Goal: Task Accomplishment & Management: Manage account settings

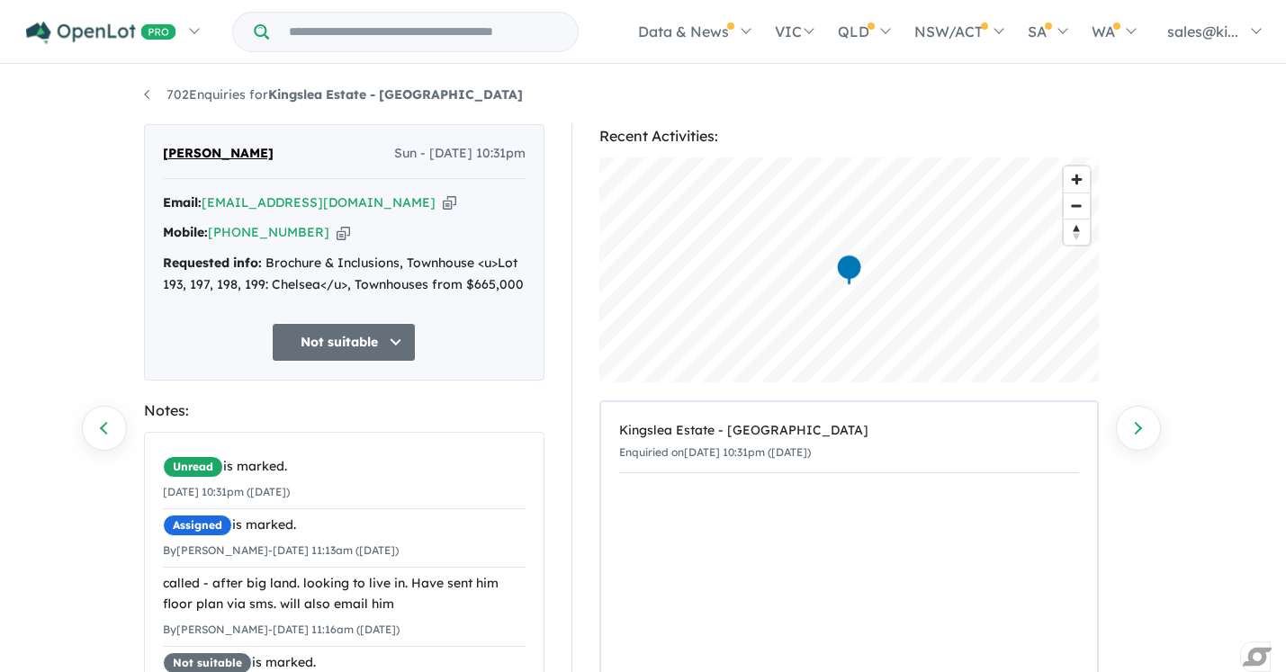
scroll to position [90, 0]
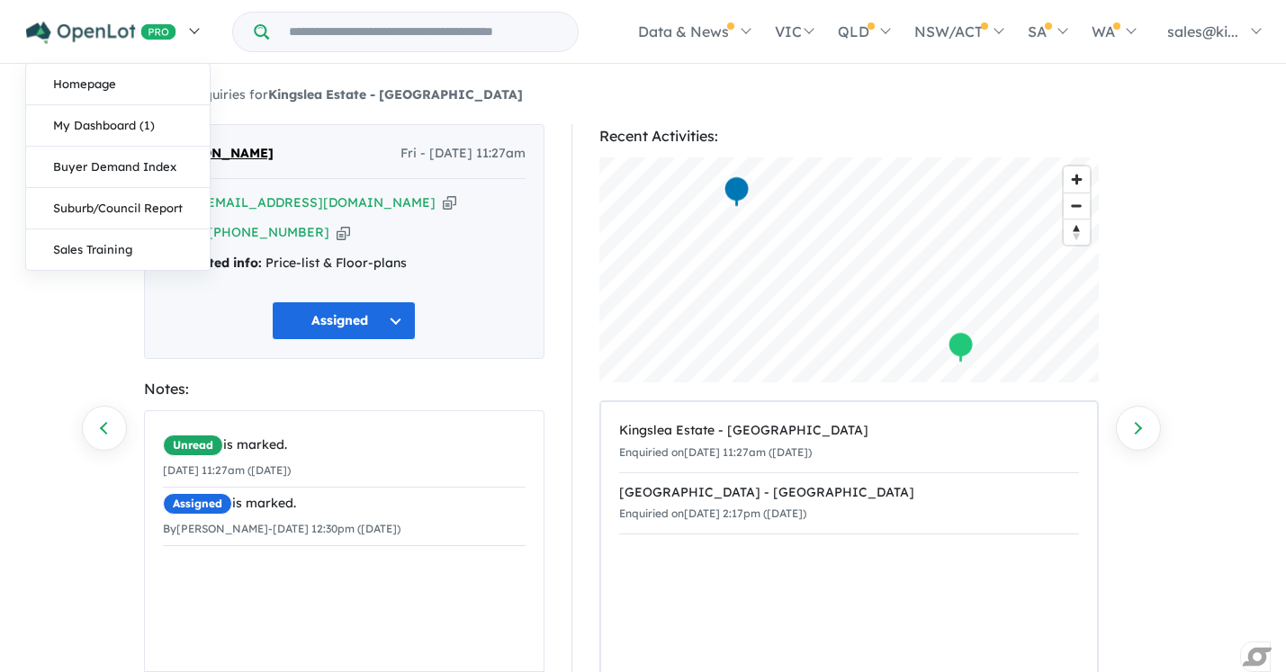
click at [107, 30] on img at bounding box center [101, 33] width 150 height 22
click at [103, 117] on link "My Dashboard (1)" at bounding box center [118, 125] width 184 height 41
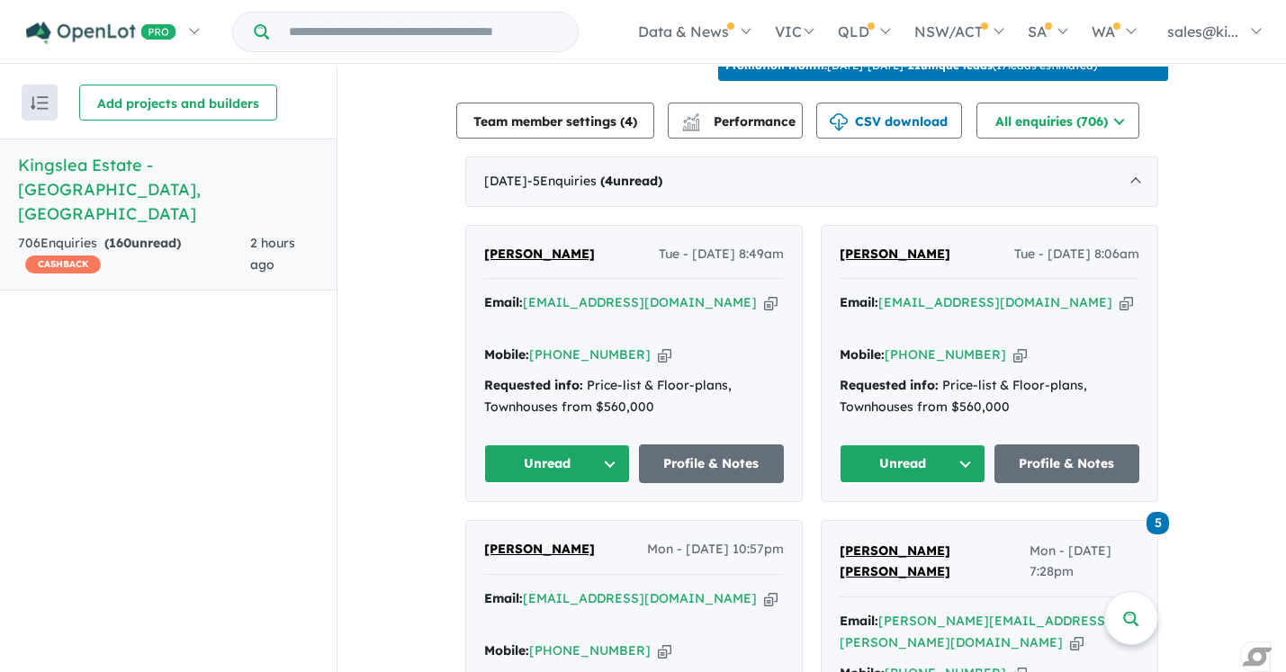
scroll to position [647, 0]
click at [609, 172] on span "- 5 Enquir ies ( 4 unread)" at bounding box center [594, 180] width 135 height 16
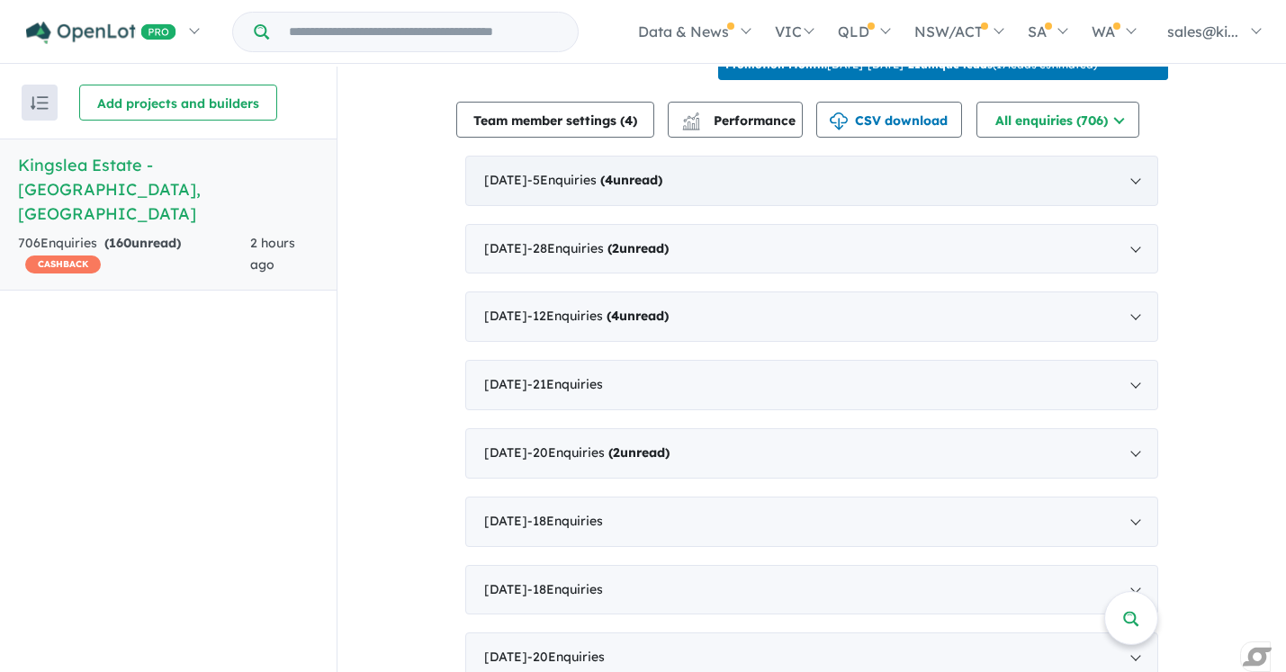
click at [609, 172] on span "- 5 Enquir ies ( 4 unread)" at bounding box center [594, 180] width 135 height 16
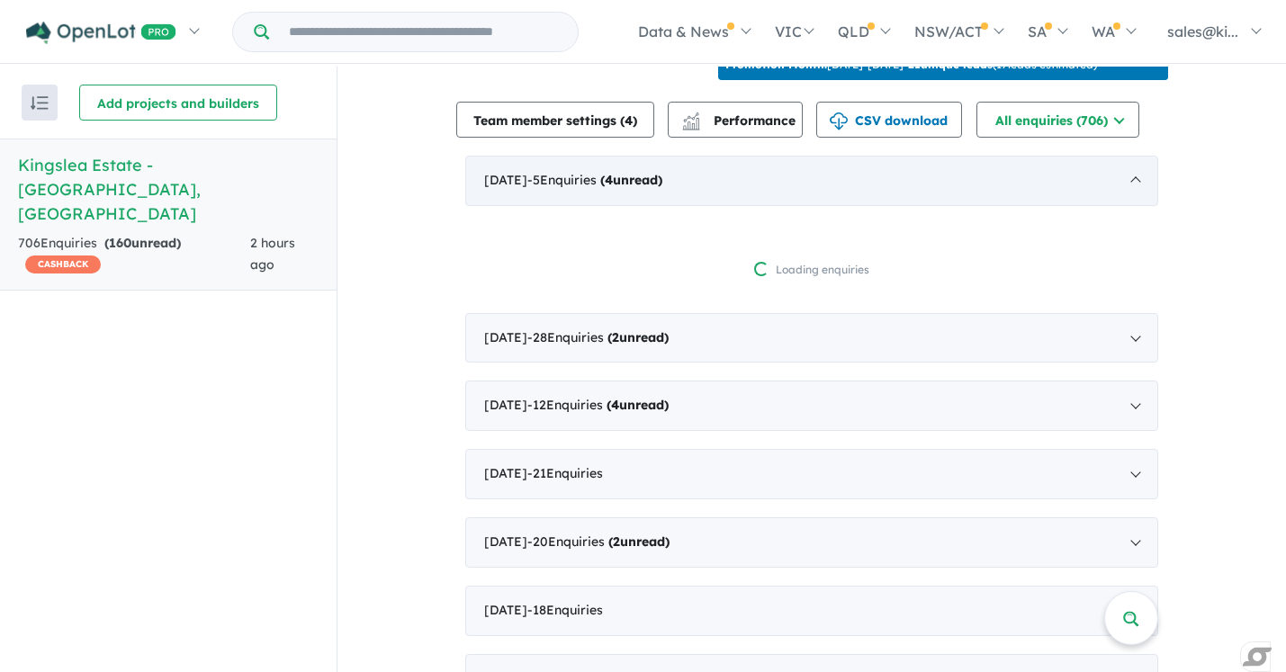
scroll to position [2, 0]
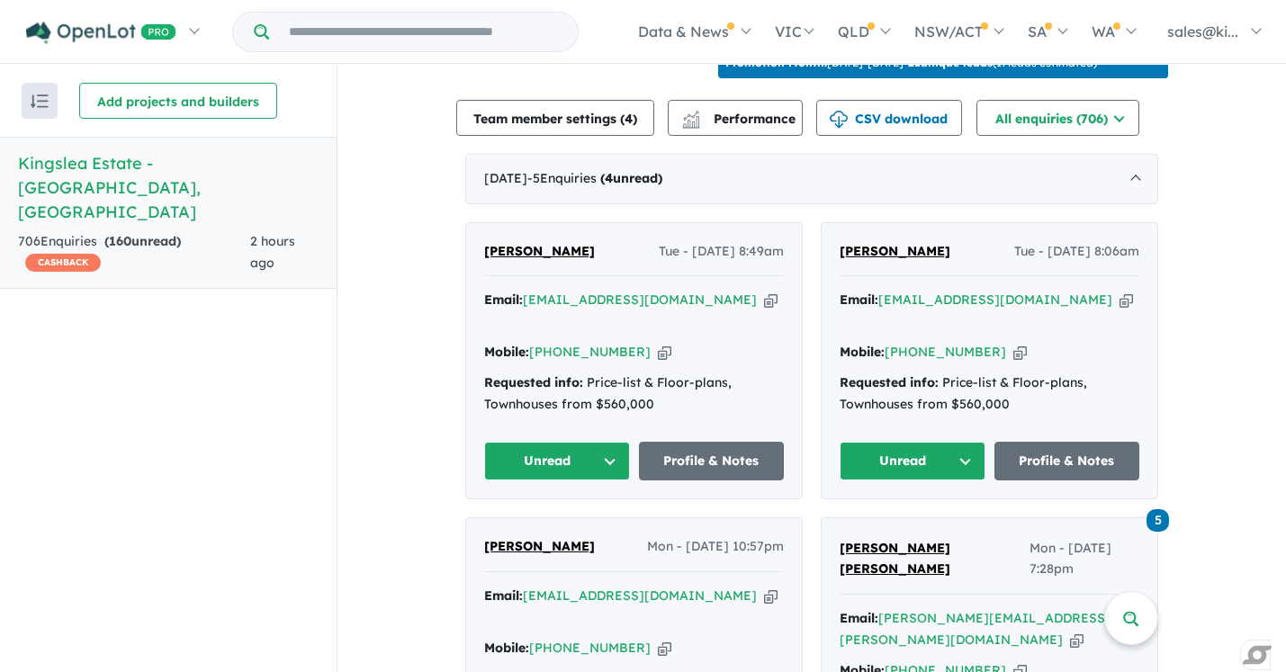
click at [598, 442] on button "Unread" at bounding box center [557, 461] width 146 height 39
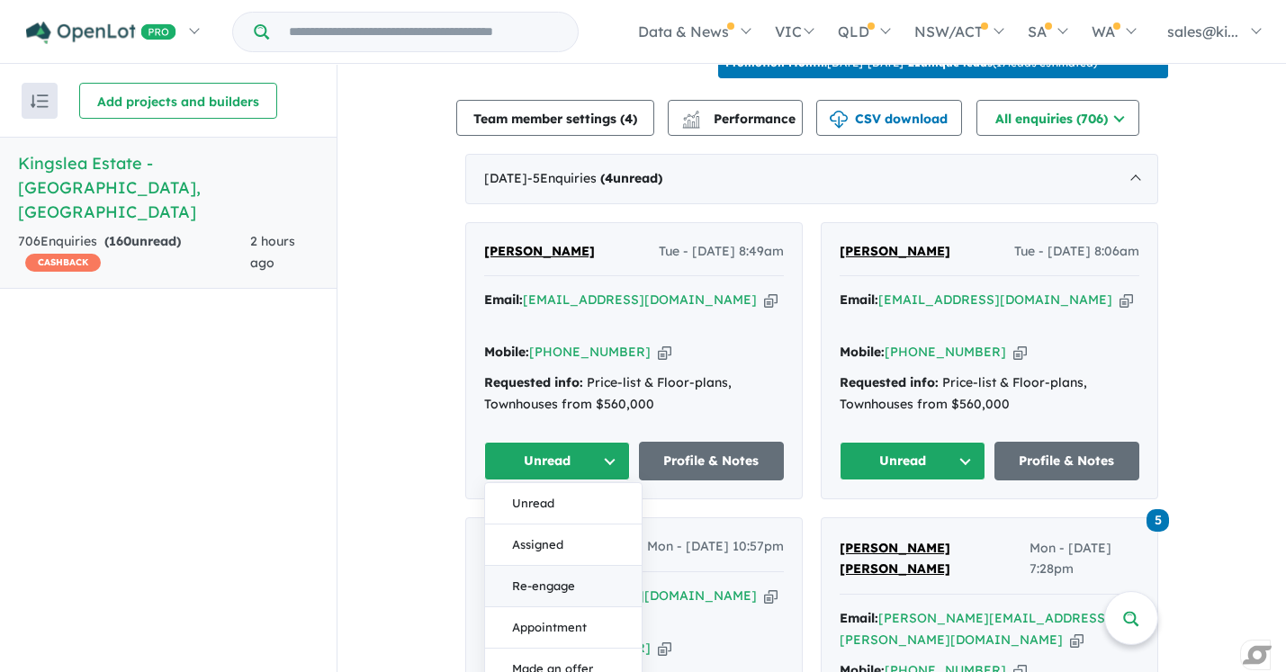
click at [557, 566] on button "Re-engage" at bounding box center [563, 586] width 157 height 41
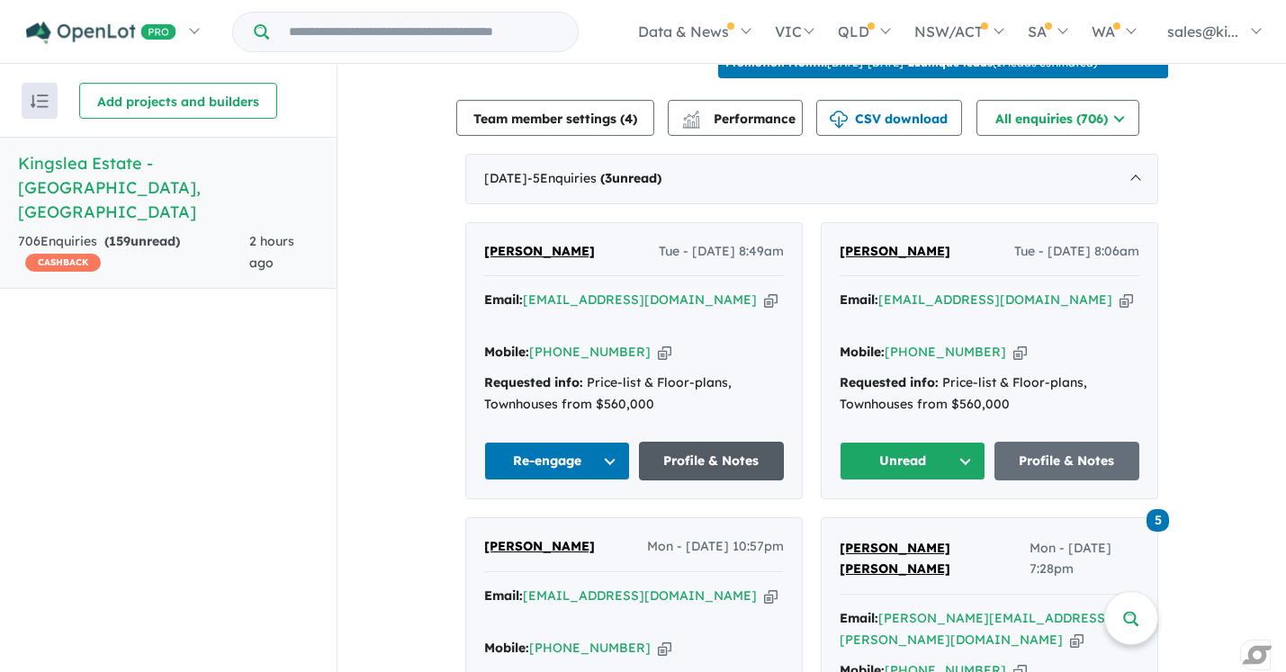
click at [728, 442] on link "Profile & Notes" at bounding box center [712, 461] width 146 height 39
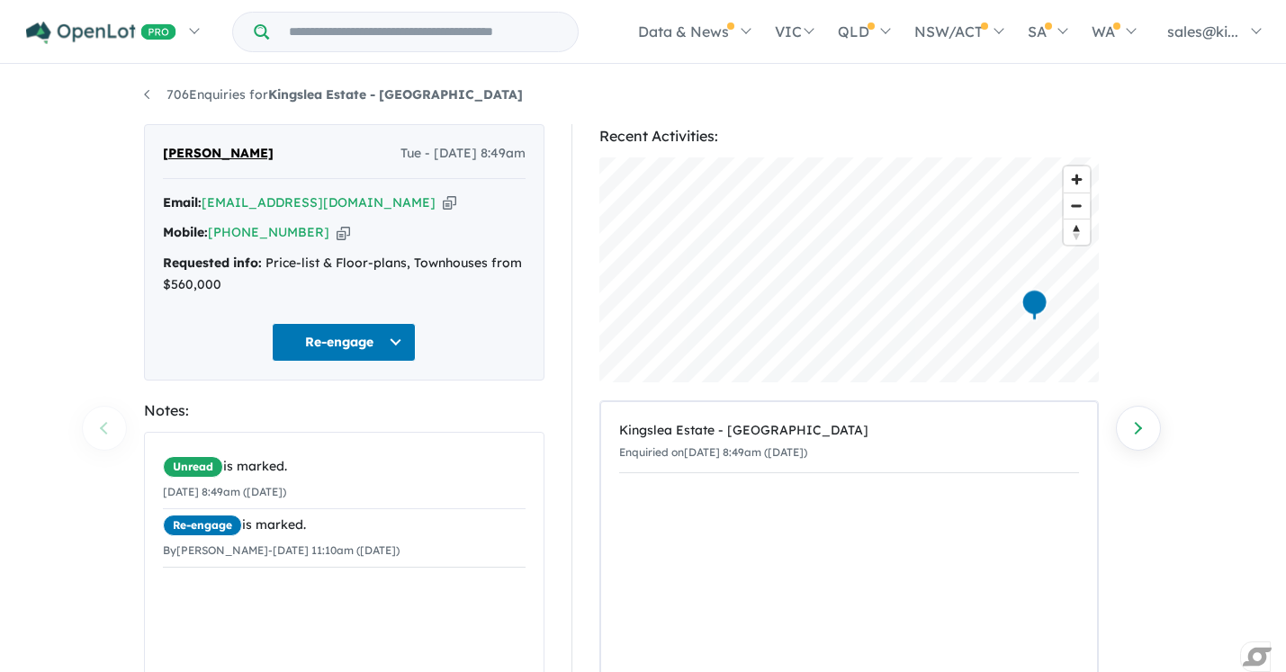
scroll to position [185, 0]
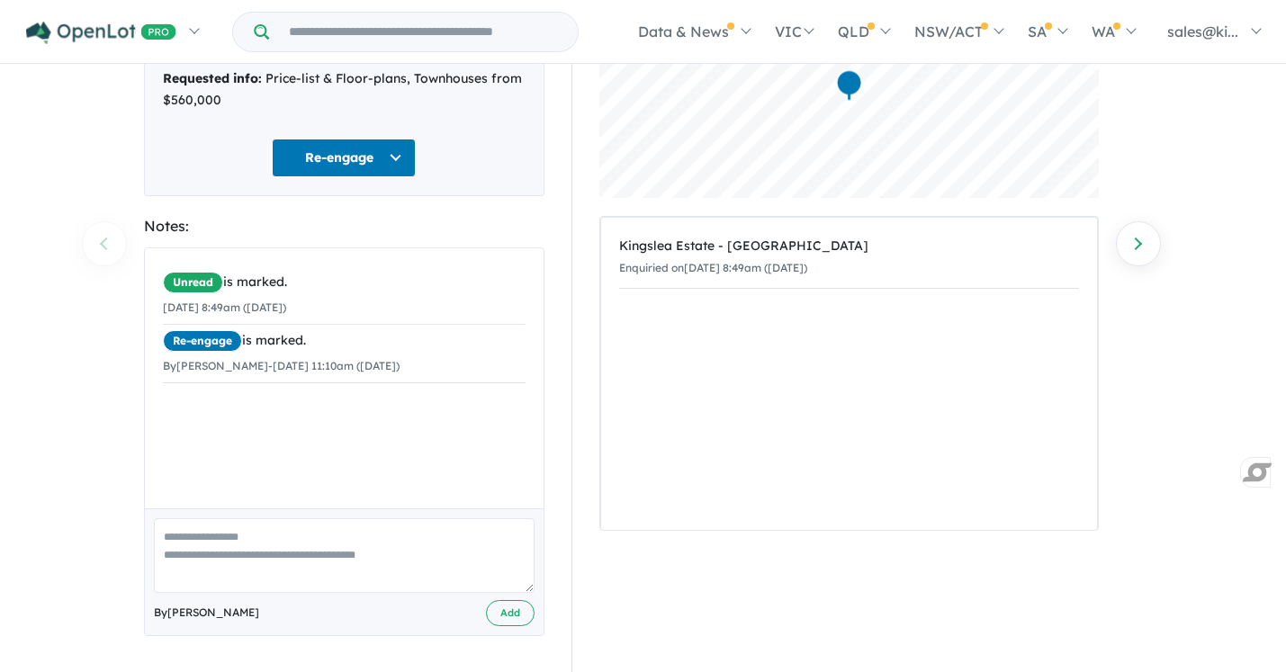
click at [212, 547] on textarea at bounding box center [344, 555] width 381 height 75
type textarea "*"
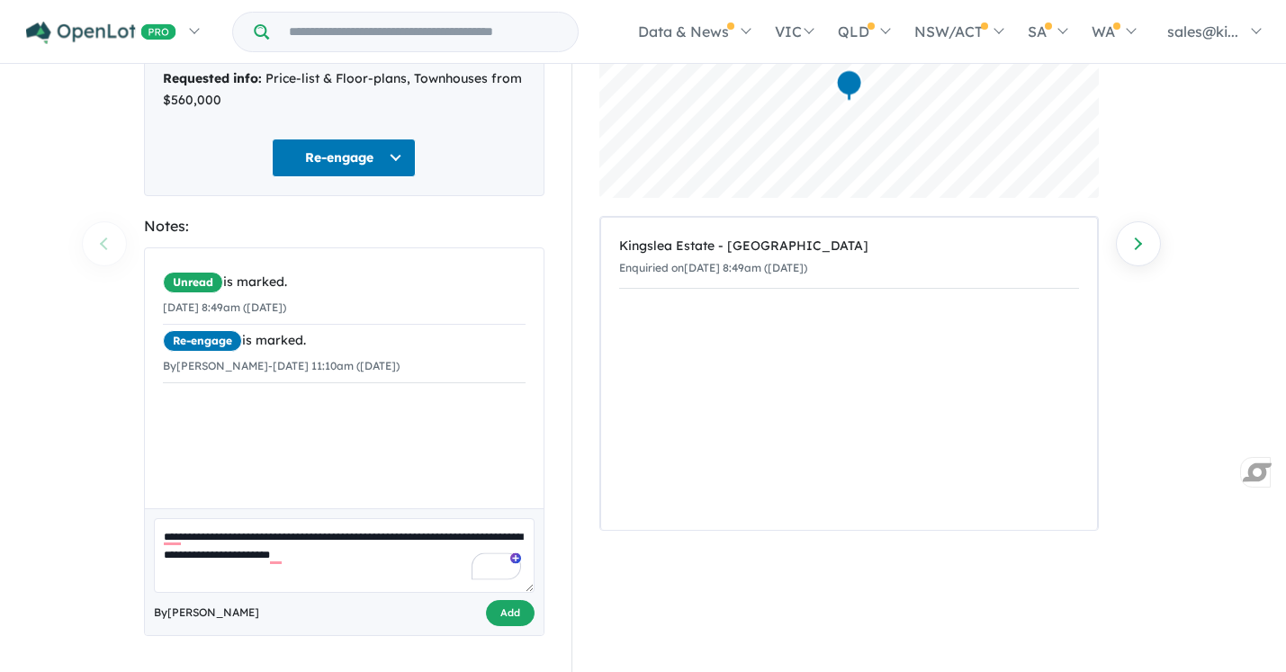
type textarea "**********"
click at [516, 612] on button "Add" at bounding box center [510, 613] width 49 height 26
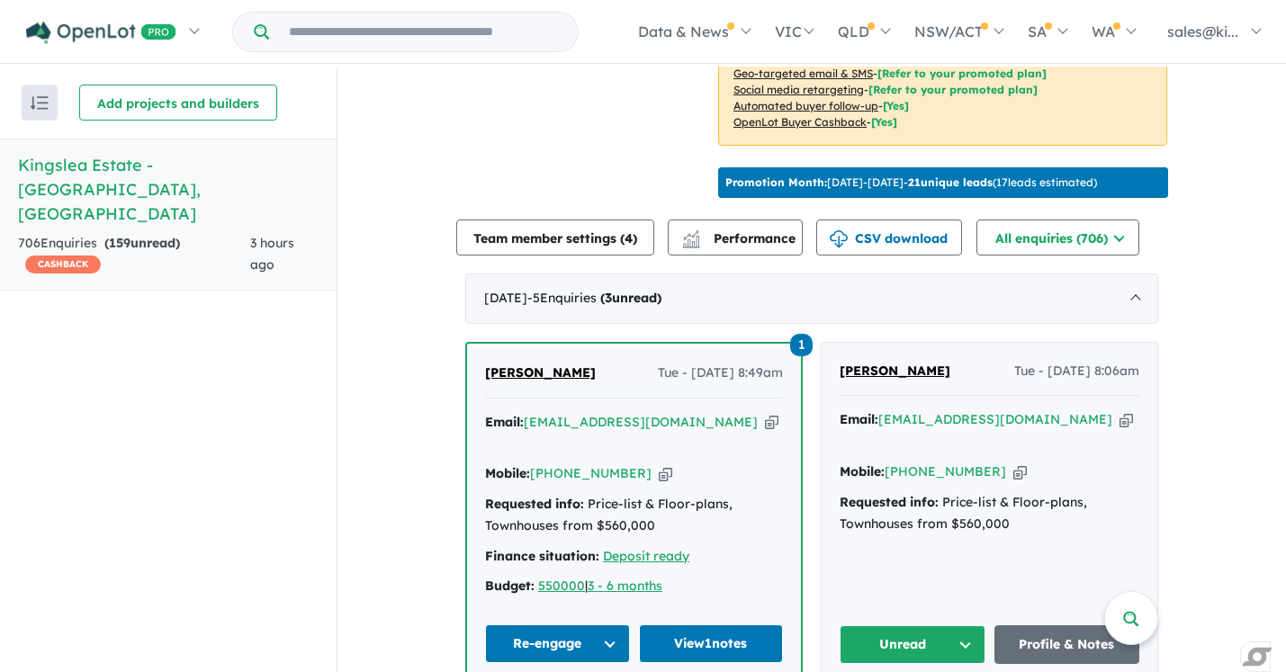
scroll to position [535, 0]
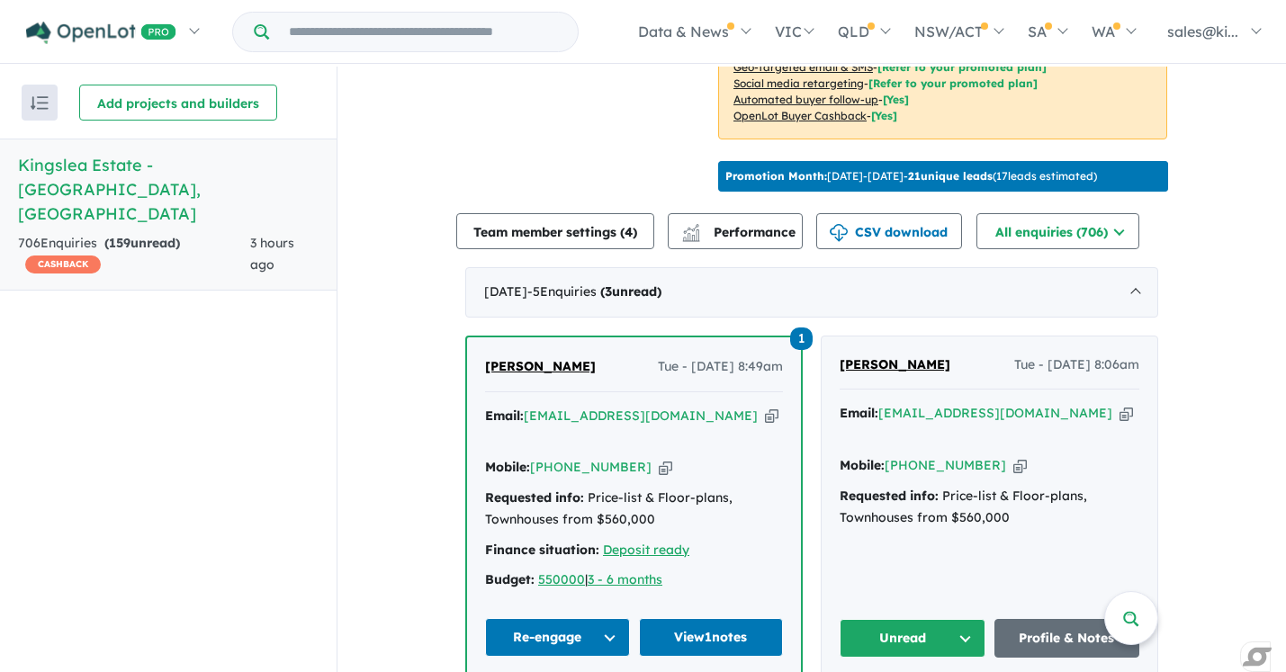
click at [958, 619] on button "Unread" at bounding box center [913, 638] width 146 height 39
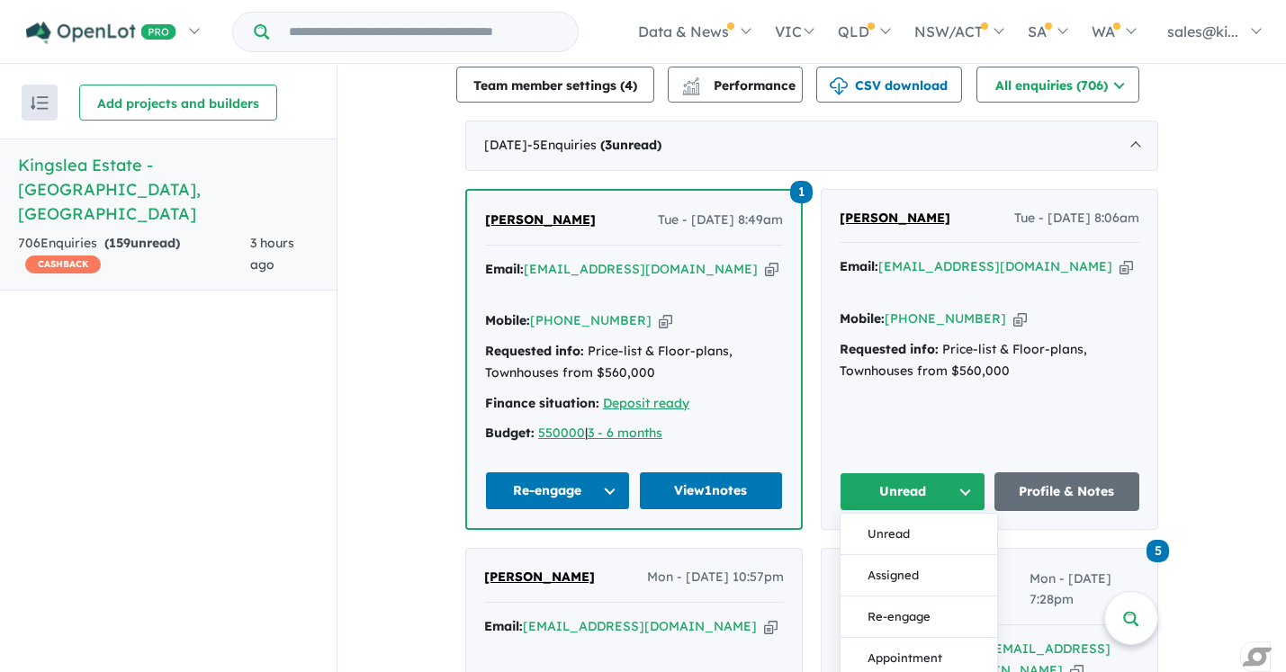
scroll to position [688, 0]
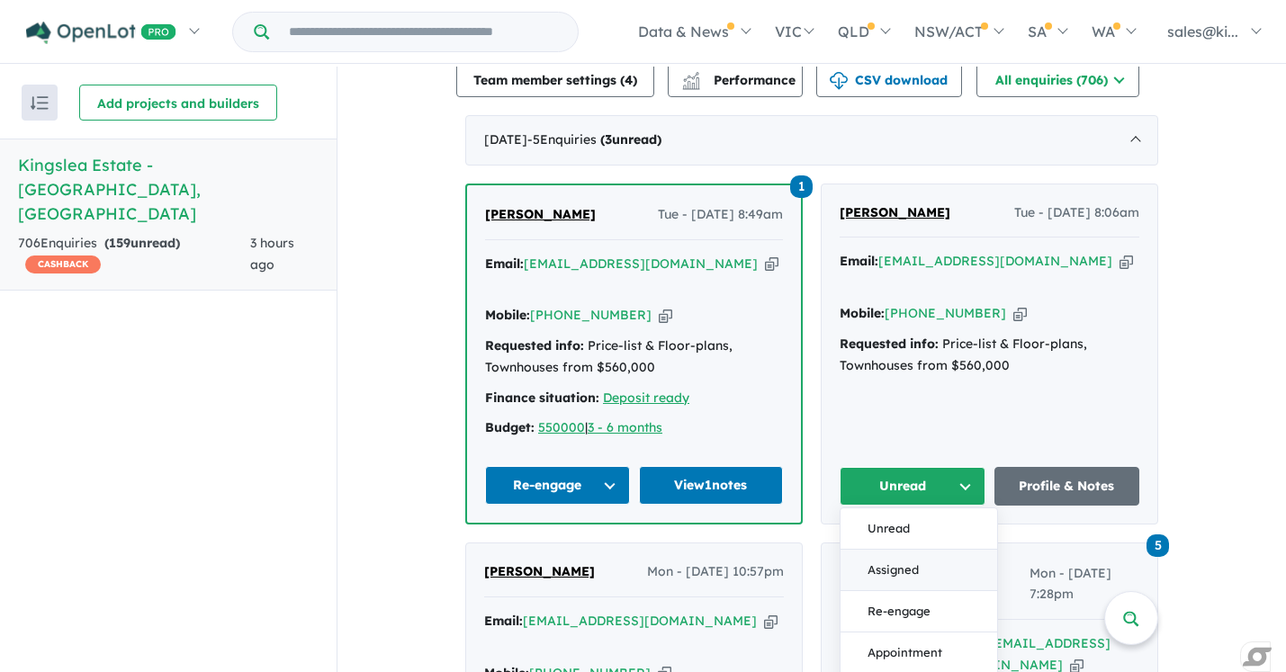
click at [928, 555] on button "Assigned" at bounding box center [919, 570] width 157 height 41
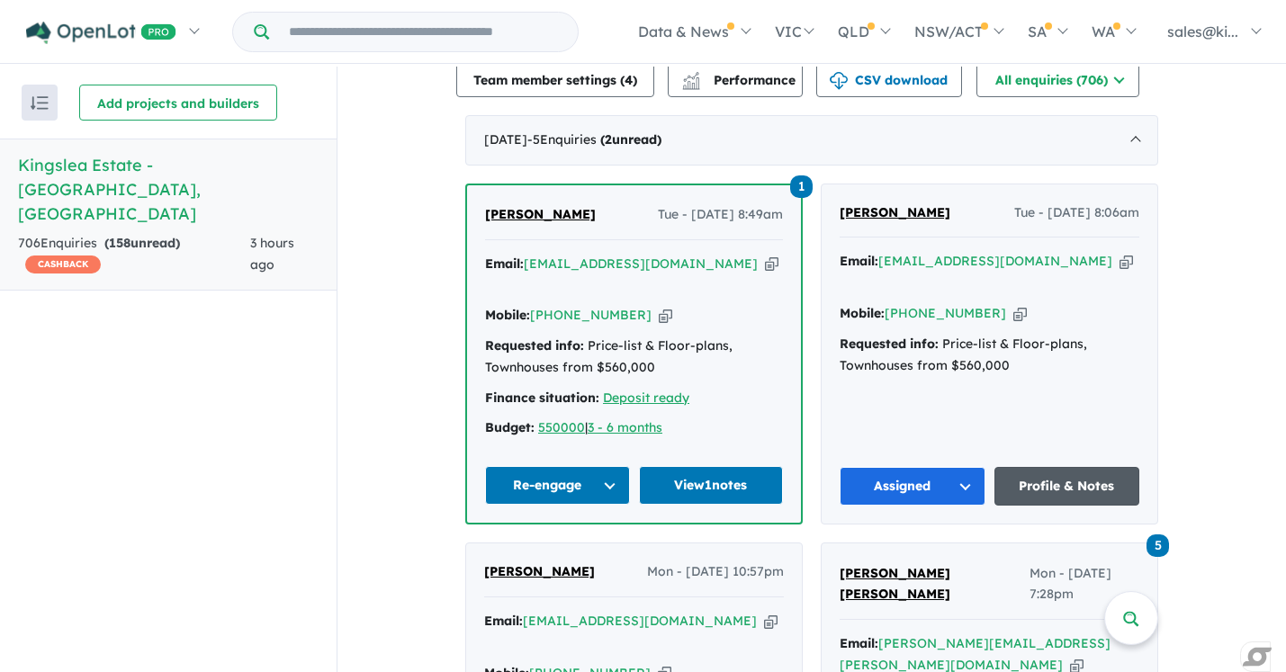
click at [1063, 467] on link "Profile & Notes" at bounding box center [1067, 486] width 146 height 39
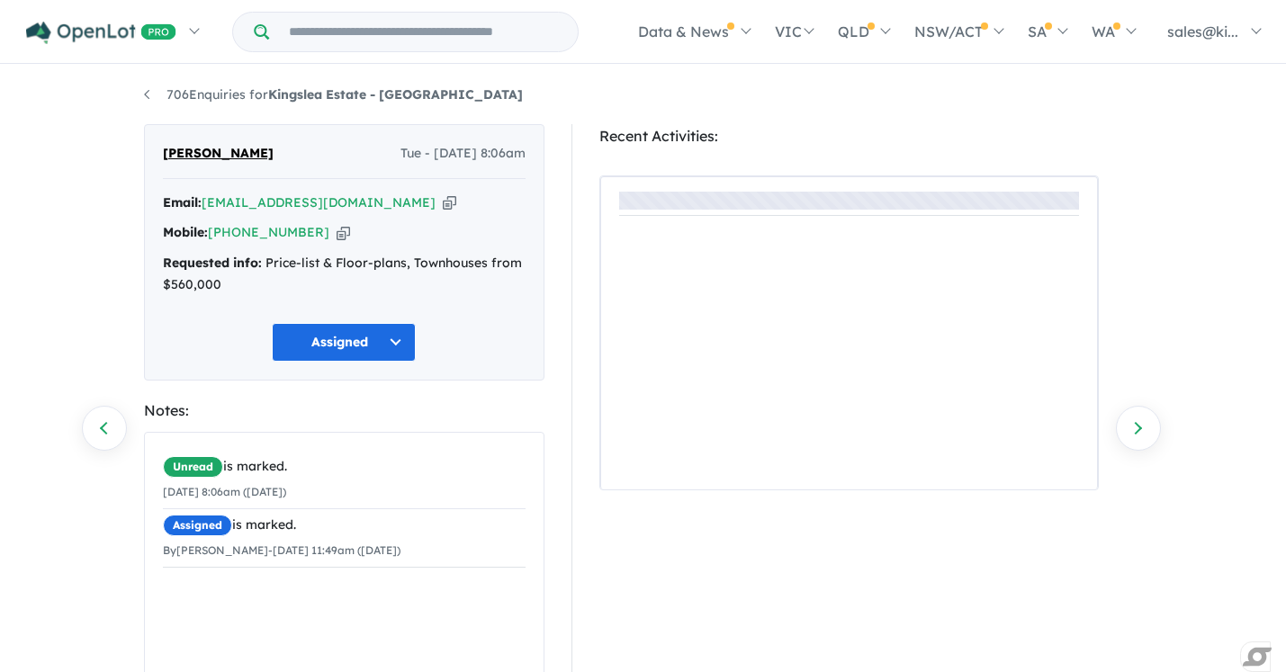
scroll to position [185, 0]
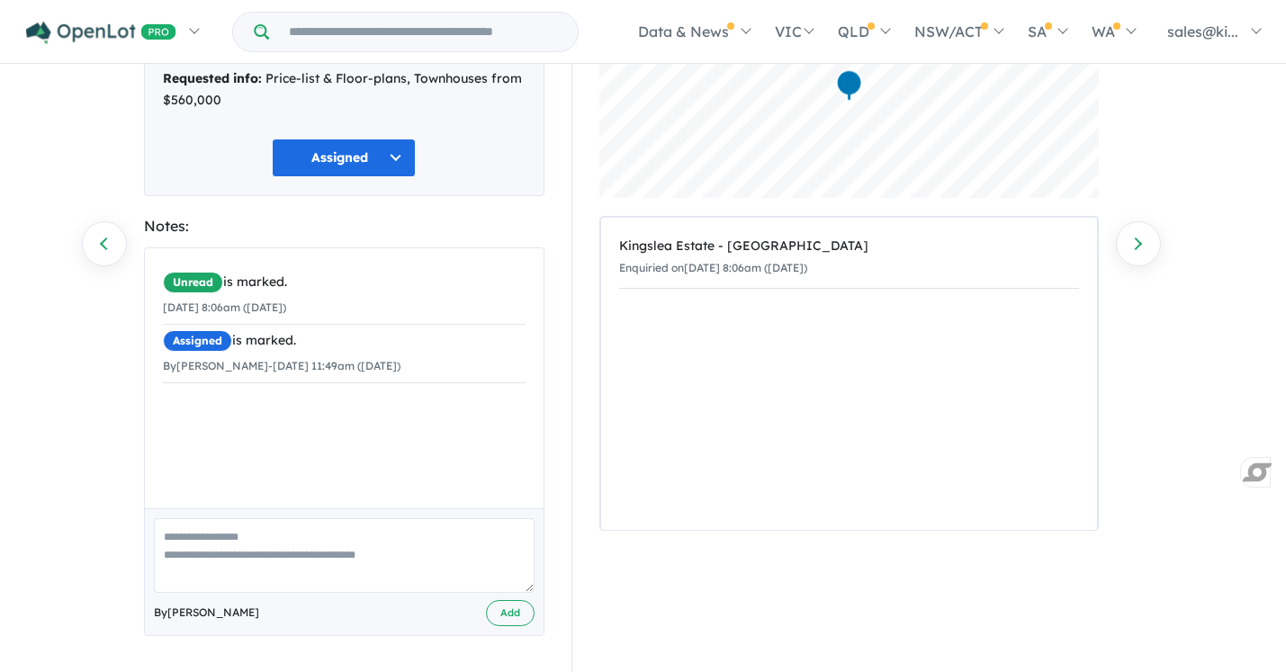
click at [232, 558] on textarea at bounding box center [344, 555] width 381 height 75
type textarea "**********"
click at [511, 617] on button "Add" at bounding box center [510, 613] width 49 height 26
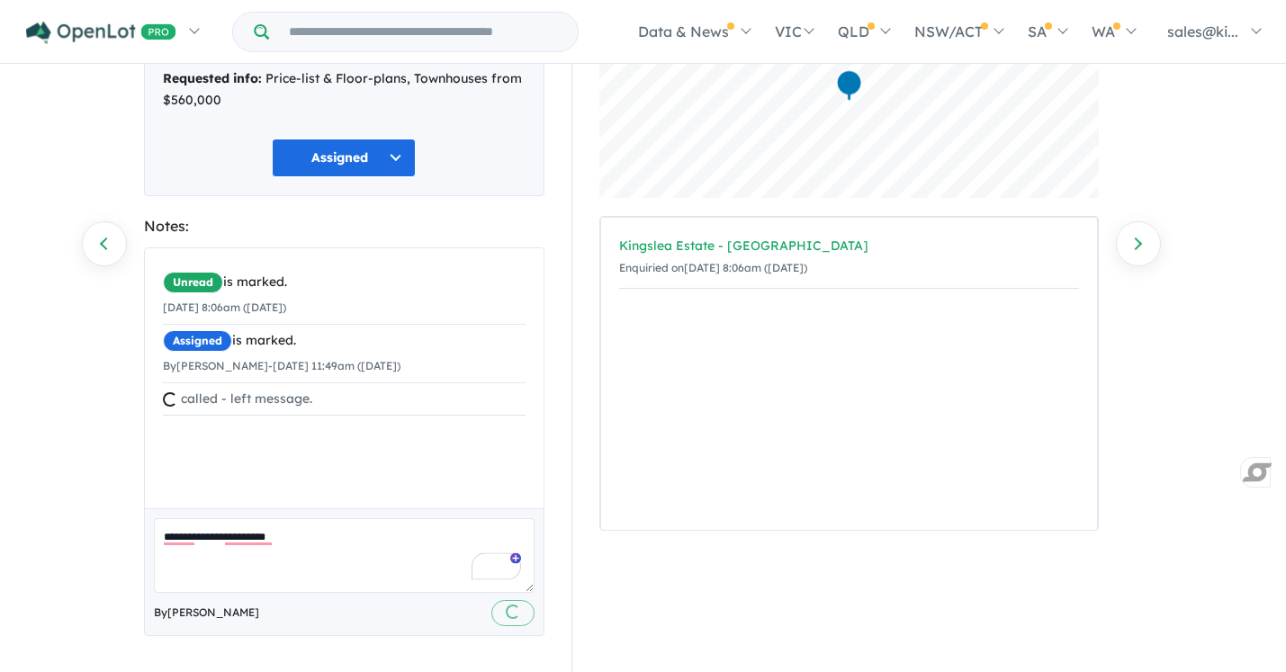
scroll to position [0, 0]
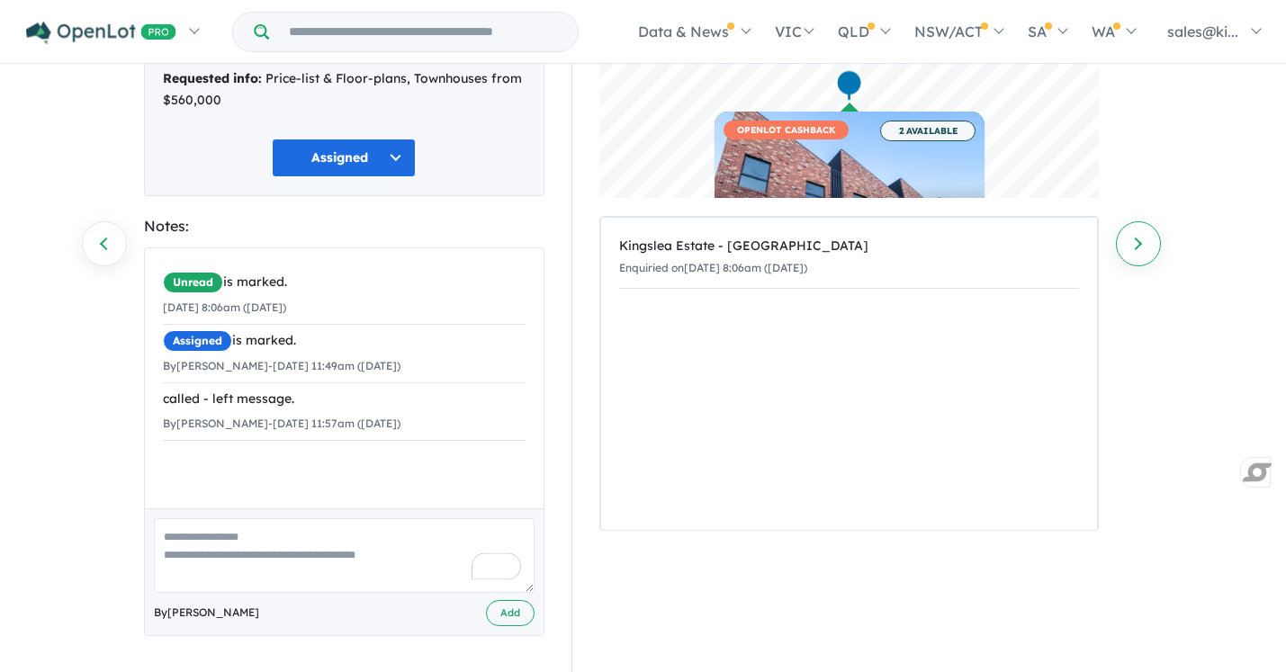
click at [1150, 247] on link "Next enquiry" at bounding box center [1138, 243] width 45 height 45
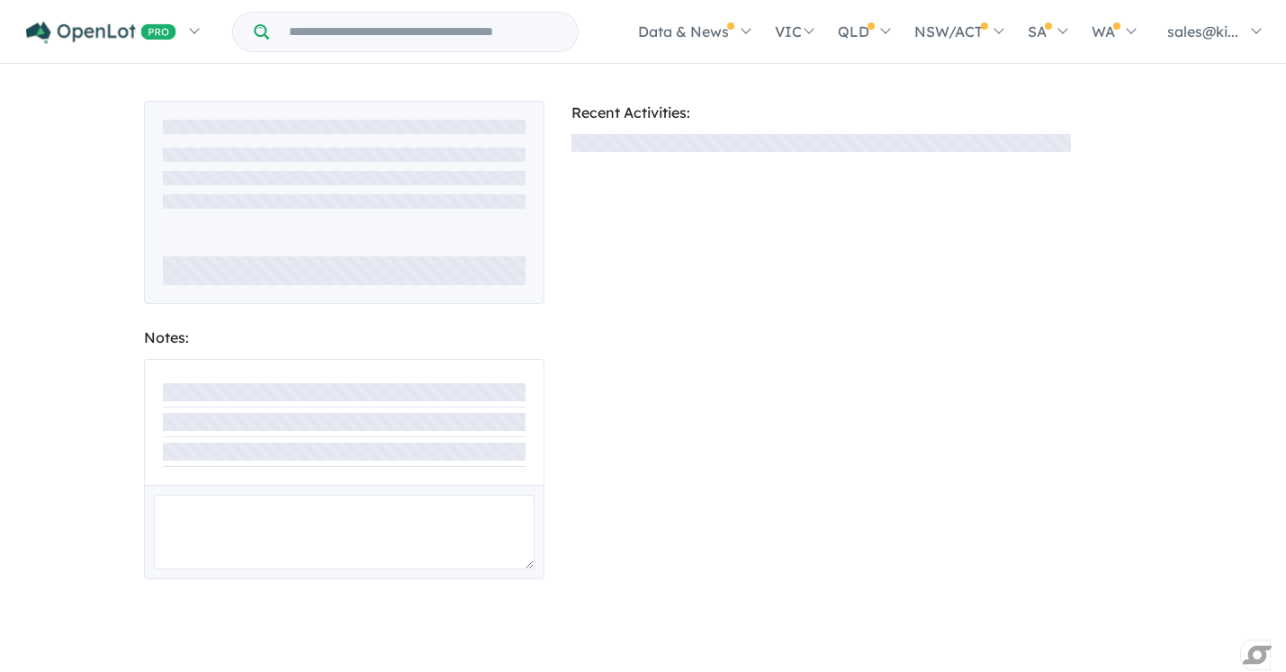
scroll to position [185, 0]
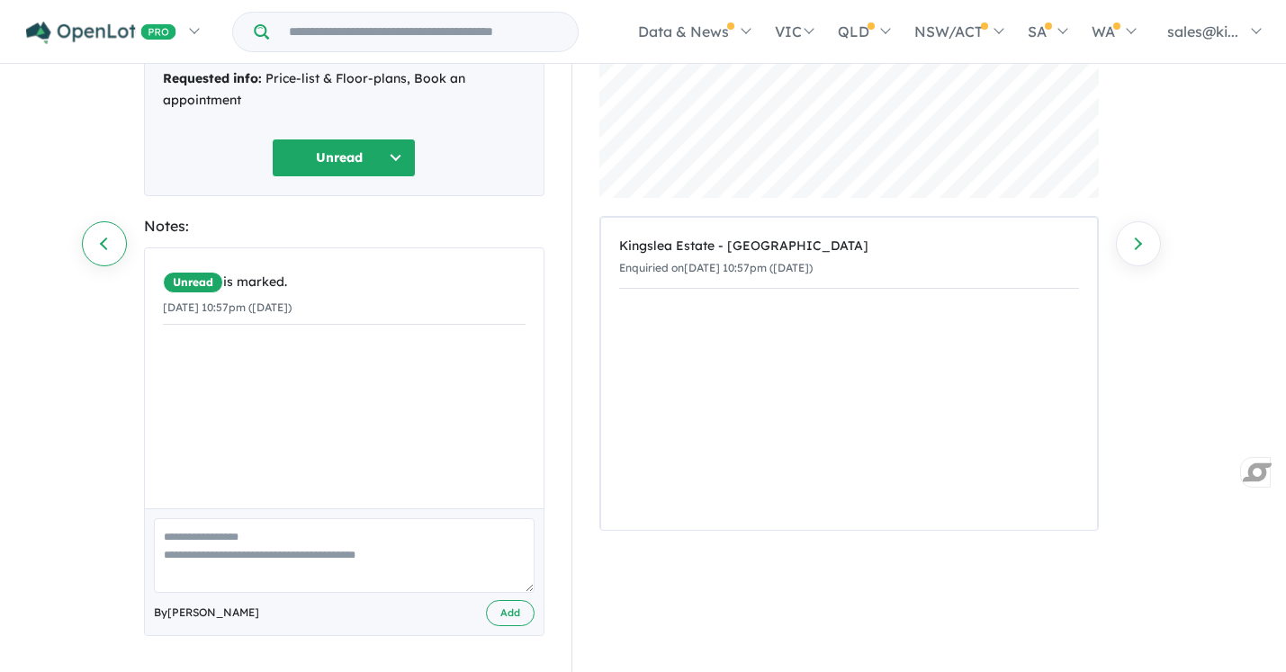
click at [103, 238] on link "Previous enquiry" at bounding box center [104, 243] width 45 height 45
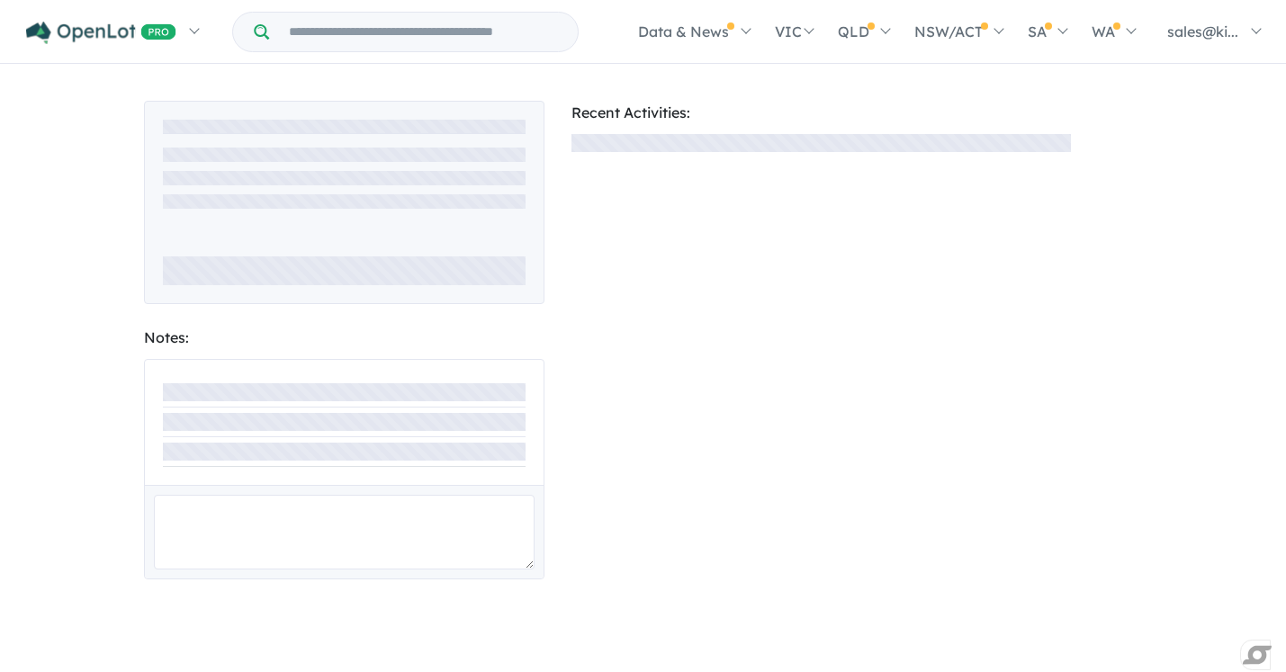
scroll to position [185, 0]
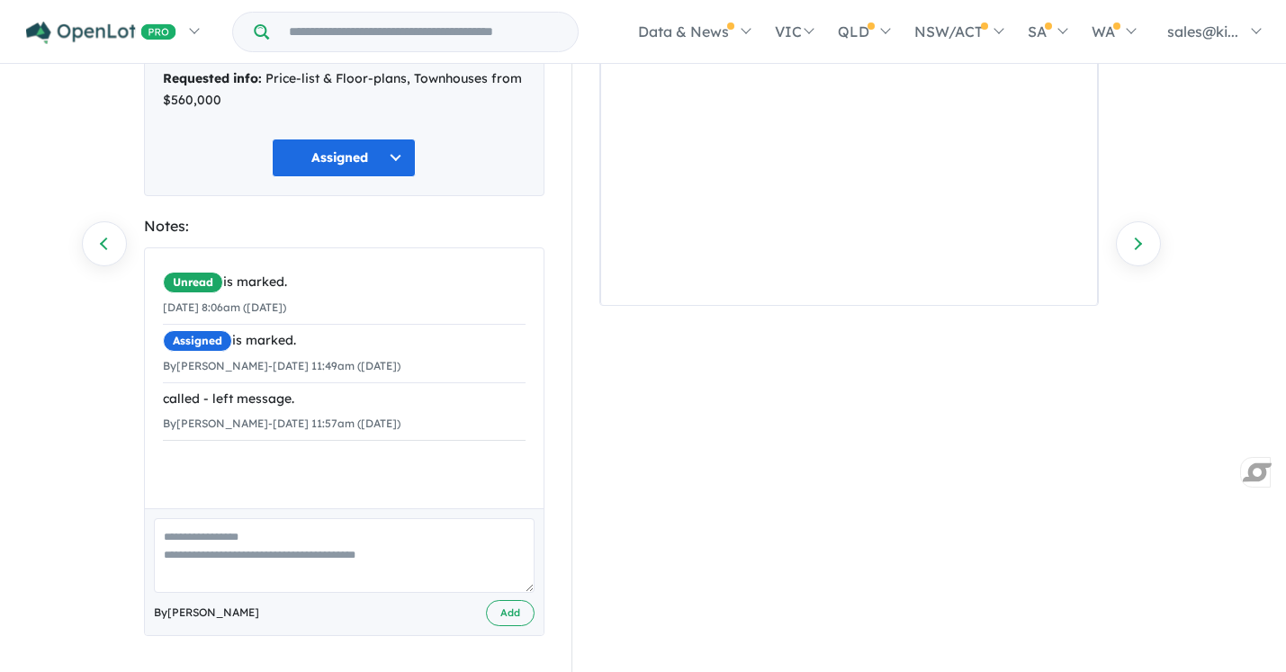
click at [238, 544] on textarea at bounding box center [344, 555] width 381 height 75
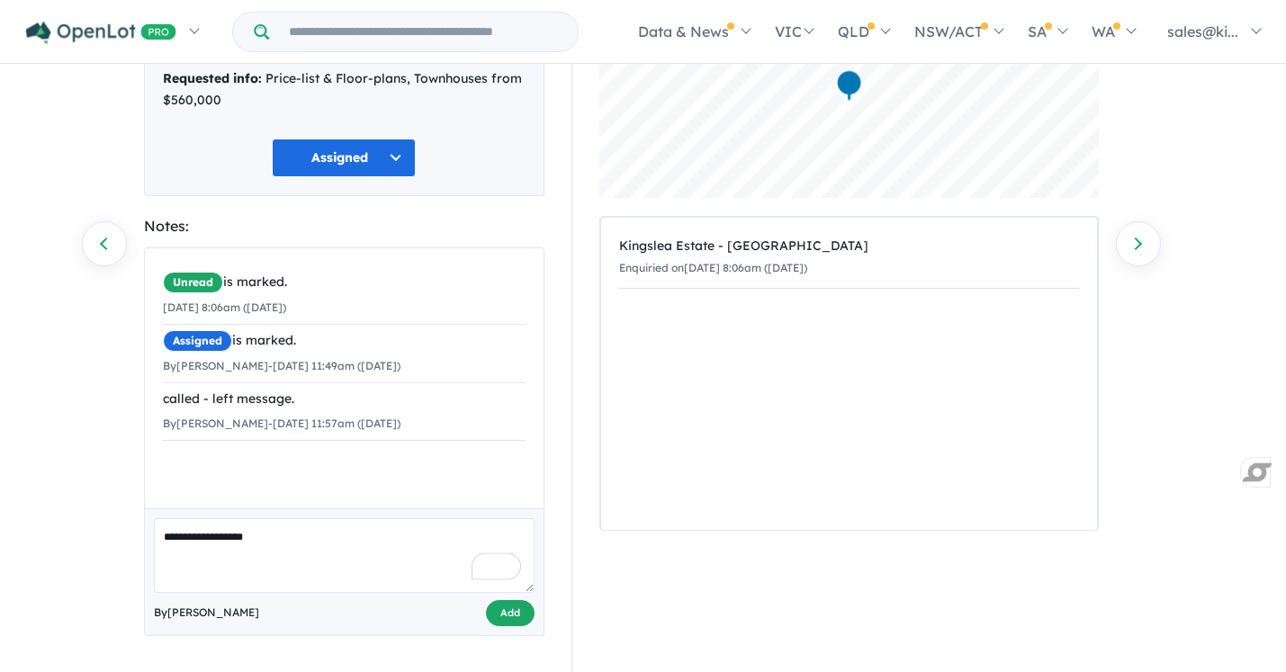
type textarea "**********"
click at [517, 610] on button "Add" at bounding box center [510, 613] width 49 height 26
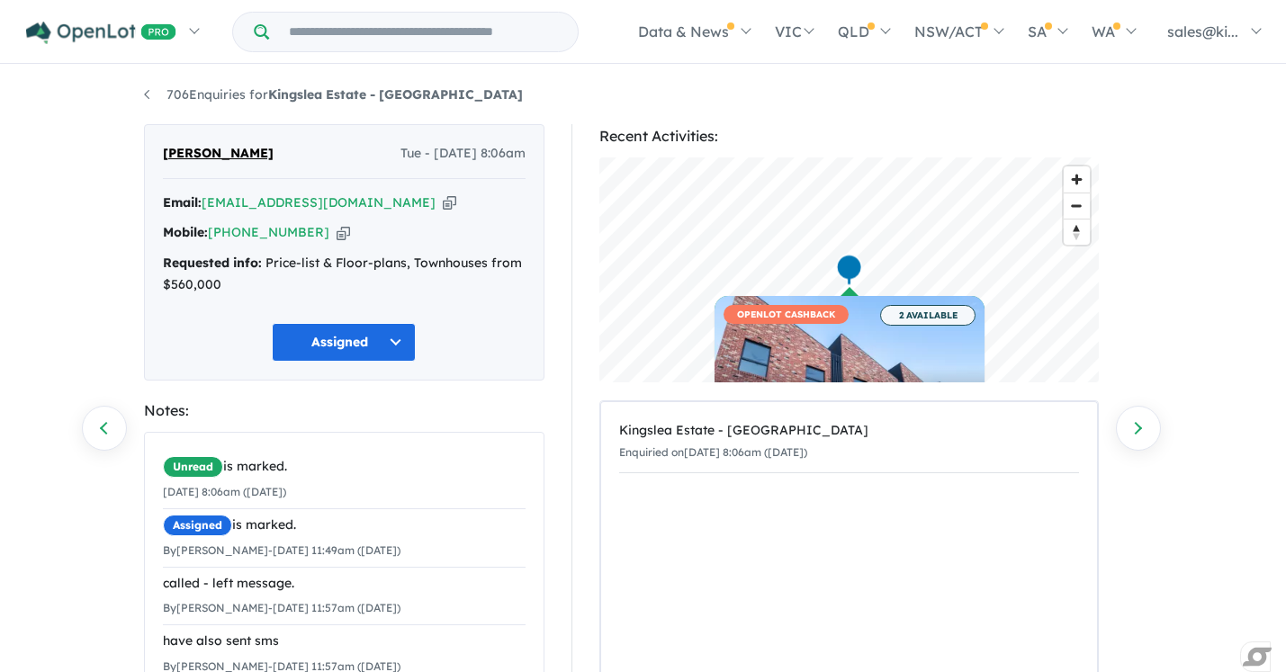
scroll to position [0, 0]
click at [1144, 429] on link "Next enquiry" at bounding box center [1138, 428] width 45 height 45
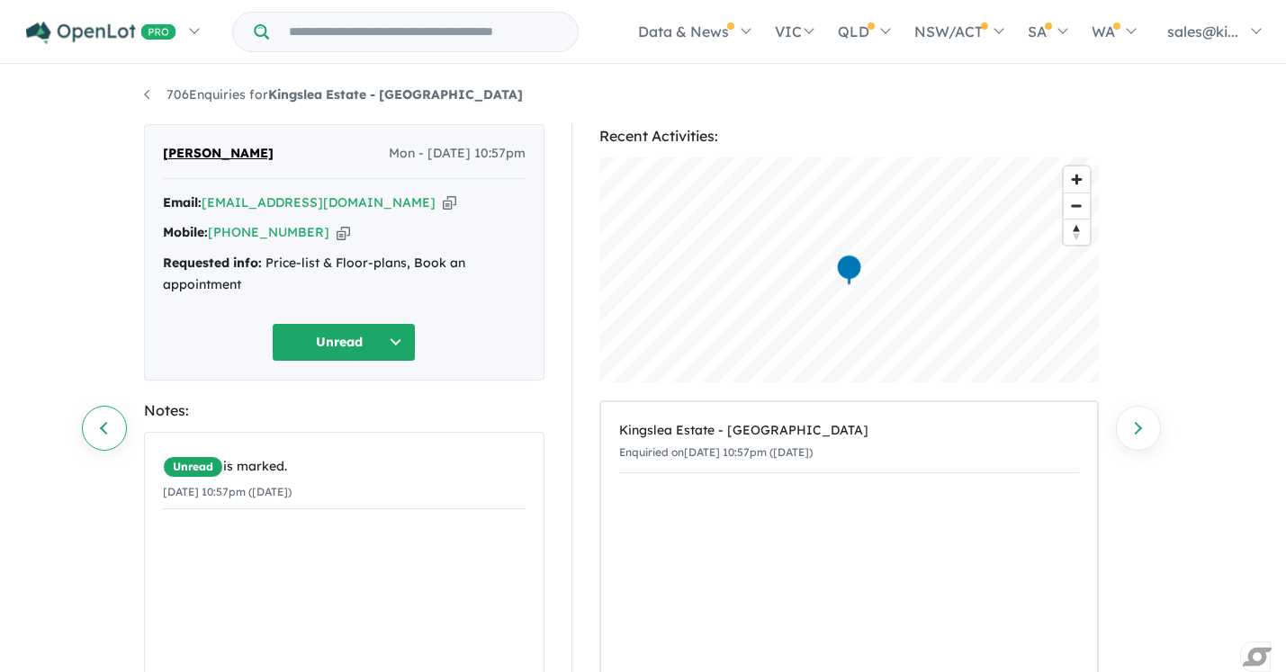
click at [90, 428] on link "Previous enquiry" at bounding box center [104, 428] width 45 height 45
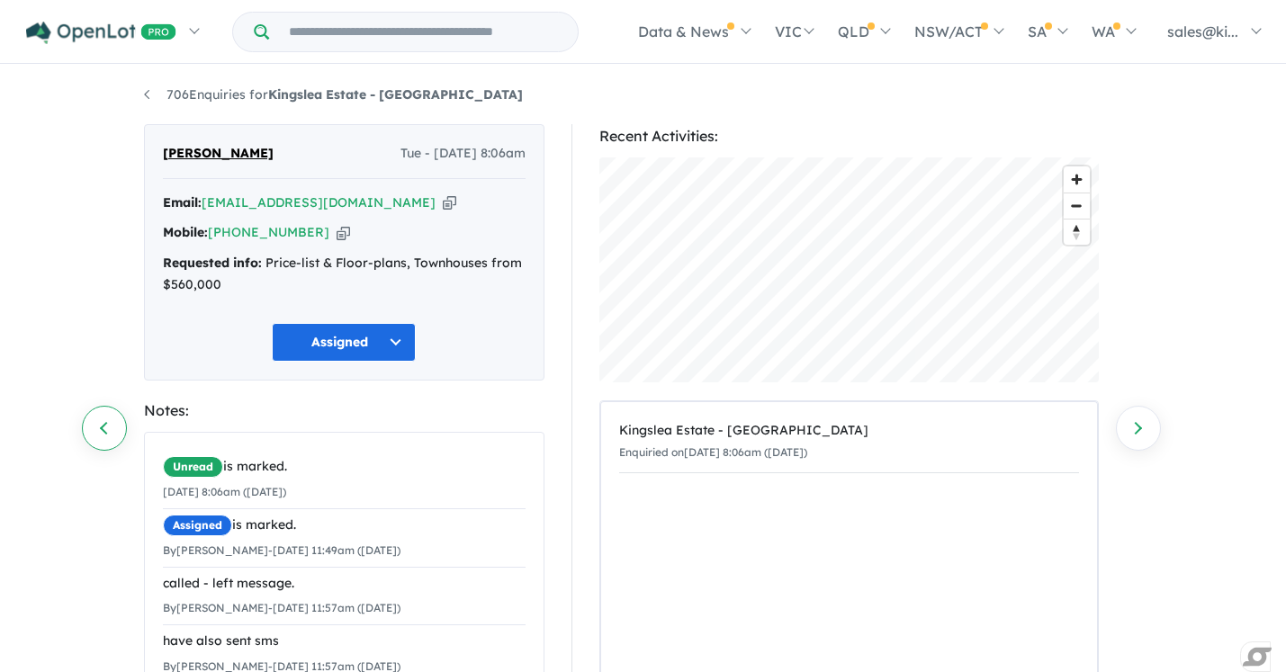
click at [101, 426] on link "Previous enquiry" at bounding box center [104, 428] width 45 height 45
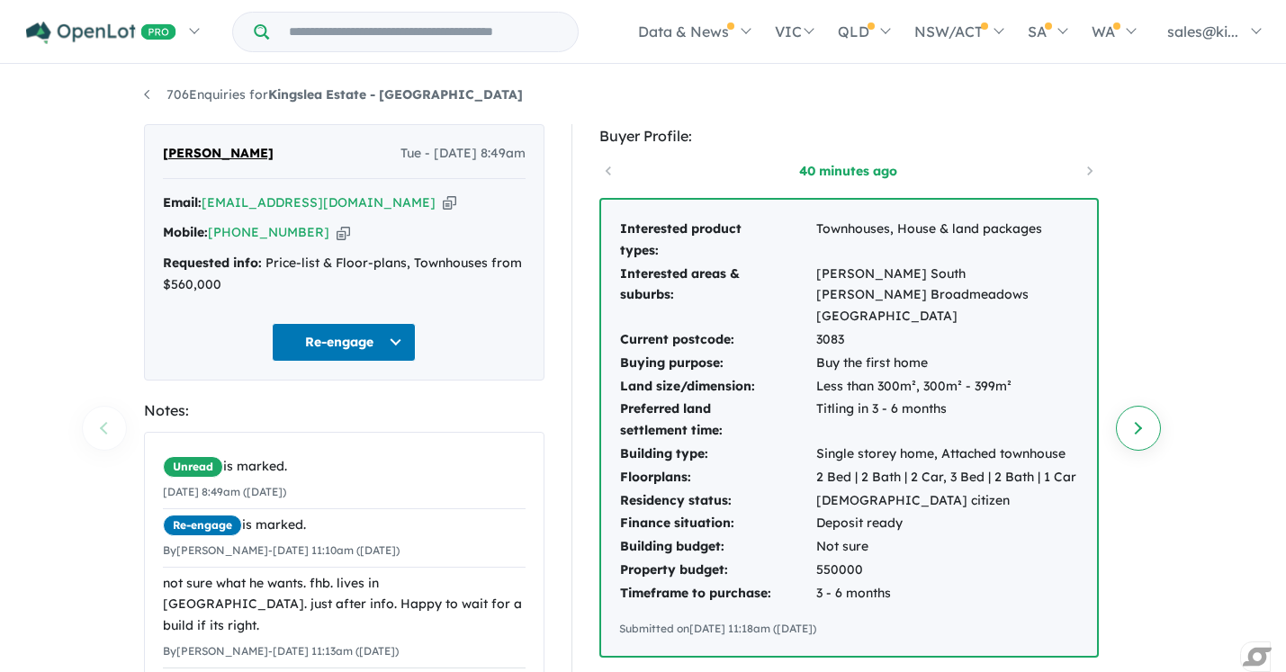
click at [1150, 421] on link "Next enquiry" at bounding box center [1138, 428] width 45 height 45
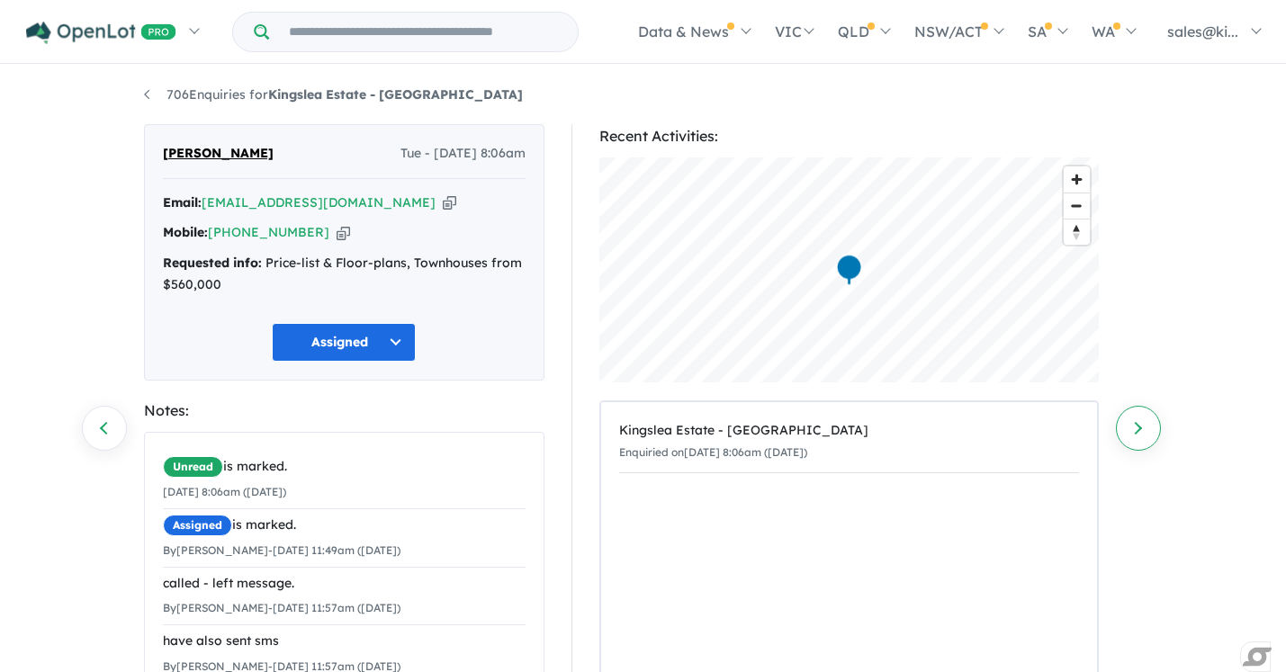
click at [1141, 427] on link "Next enquiry" at bounding box center [1138, 428] width 45 height 45
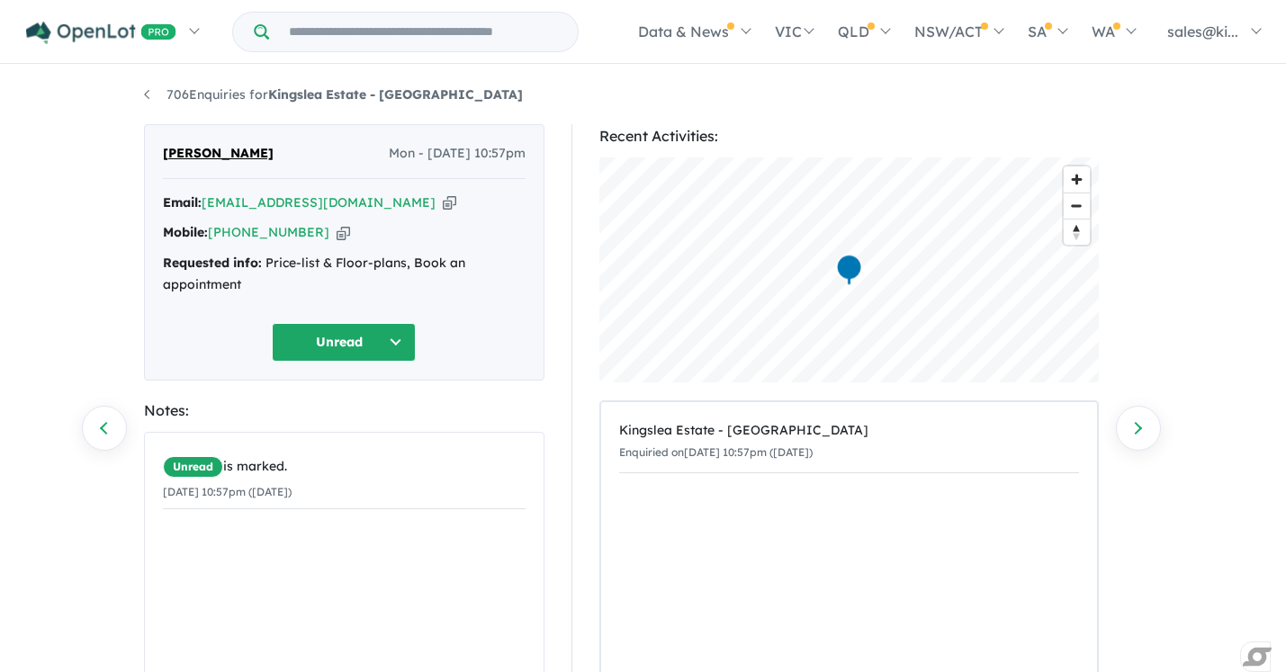
click at [403, 346] on button "Unread" at bounding box center [344, 342] width 144 height 39
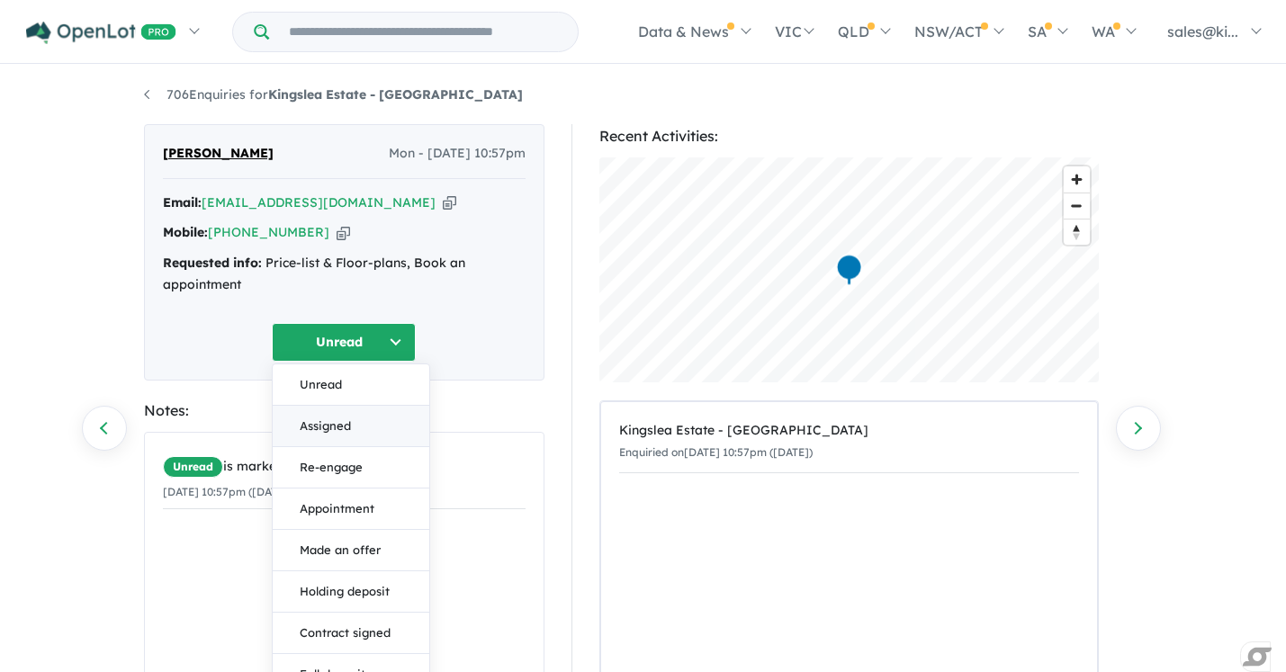
click at [364, 424] on button "Assigned" at bounding box center [351, 426] width 157 height 41
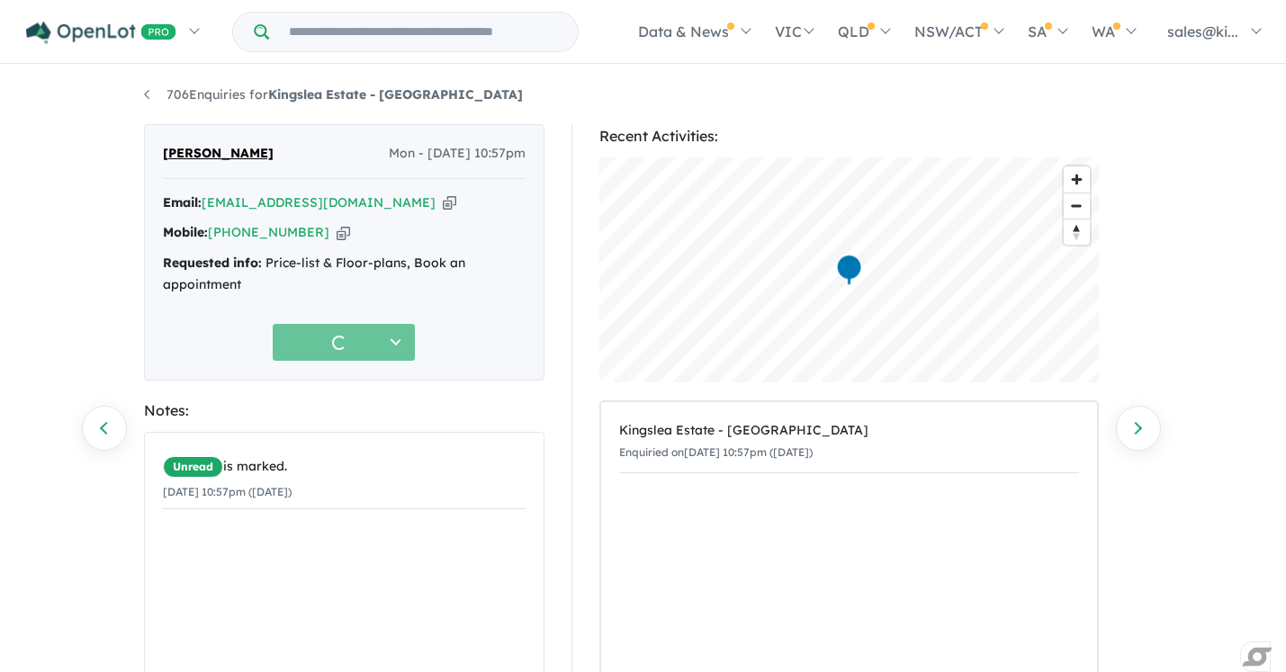
scroll to position [185, 0]
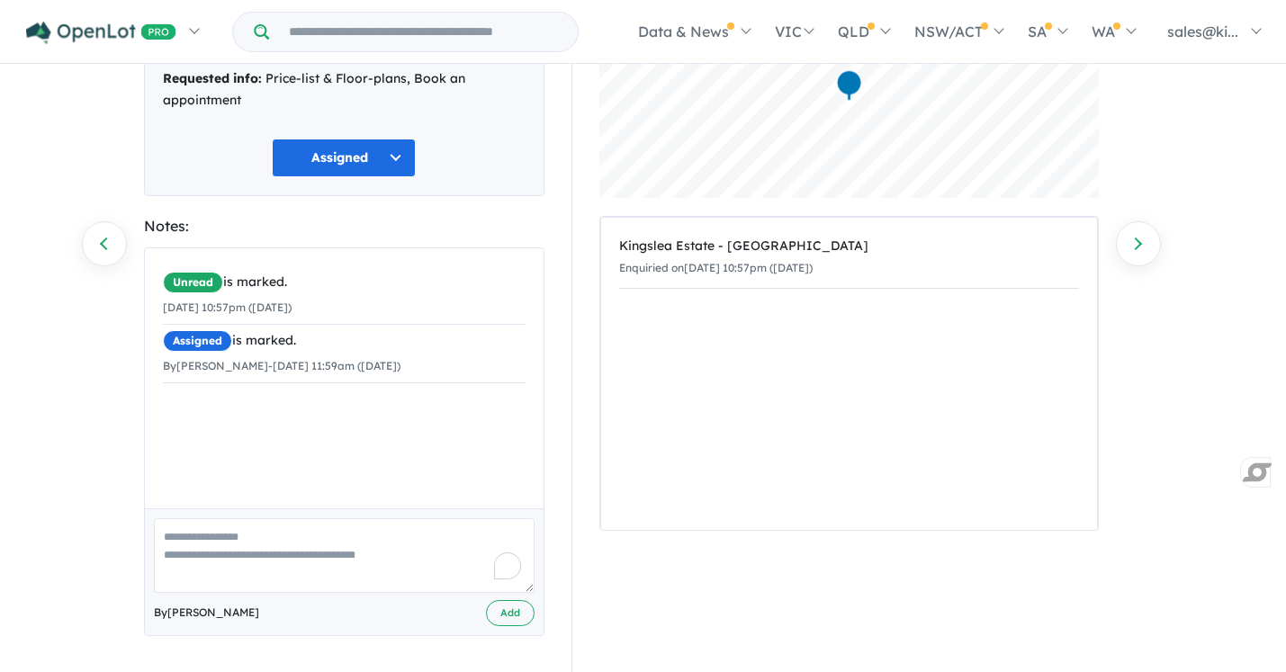
click at [260, 549] on textarea "To enrich screen reader interactions, please activate Accessibility in Grammarl…" at bounding box center [344, 555] width 381 height 75
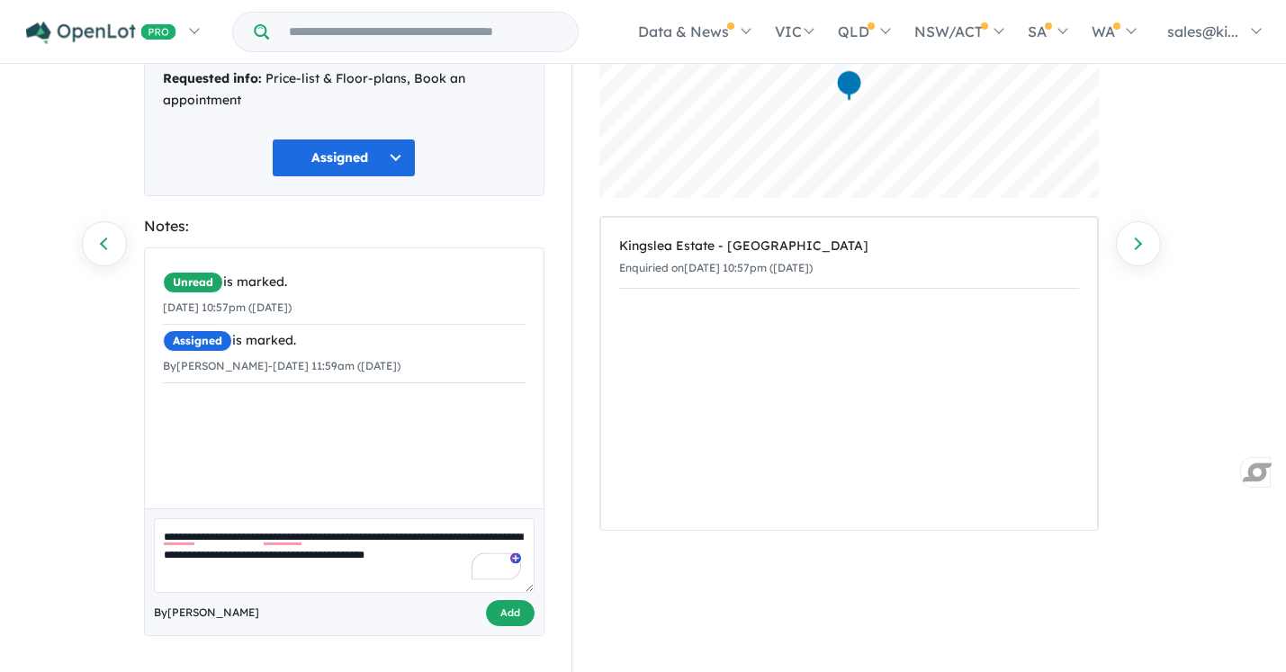
type textarea "**********"
click at [508, 613] on button "Add" at bounding box center [510, 613] width 49 height 26
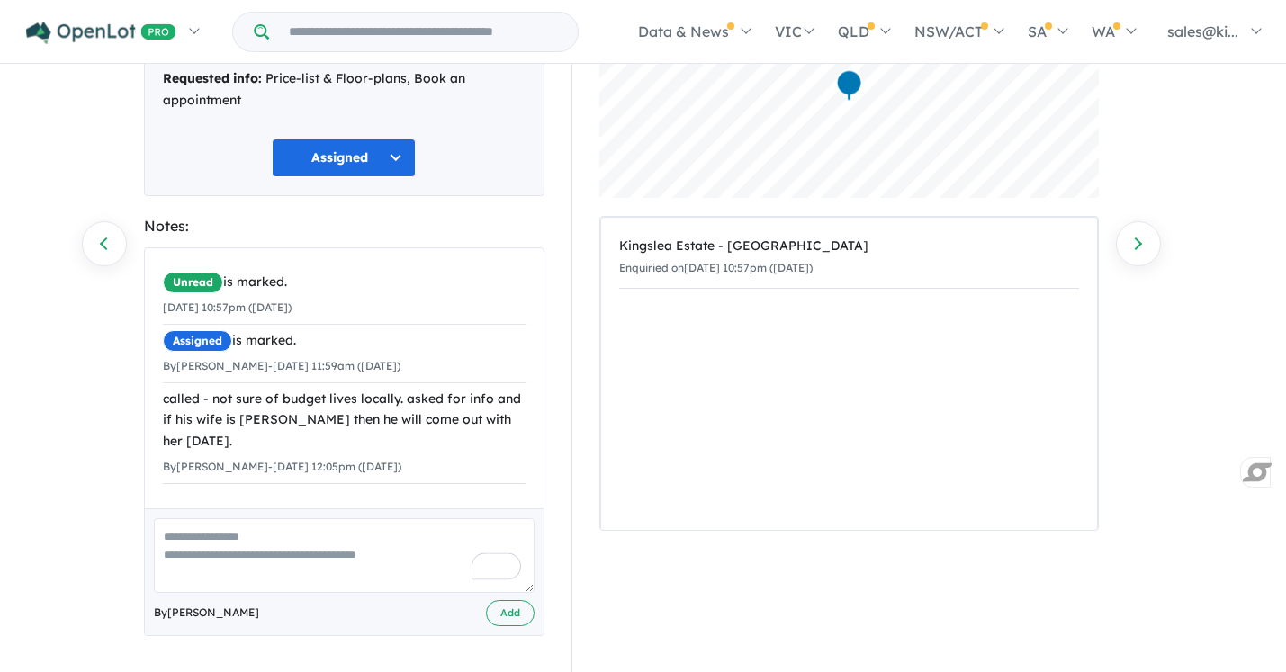
click at [335, 529] on textarea "To enrich screen reader interactions, please activate Accessibility in Grammarl…" at bounding box center [344, 555] width 381 height 75
type textarea "**********"
click at [517, 621] on button "Add" at bounding box center [510, 613] width 49 height 26
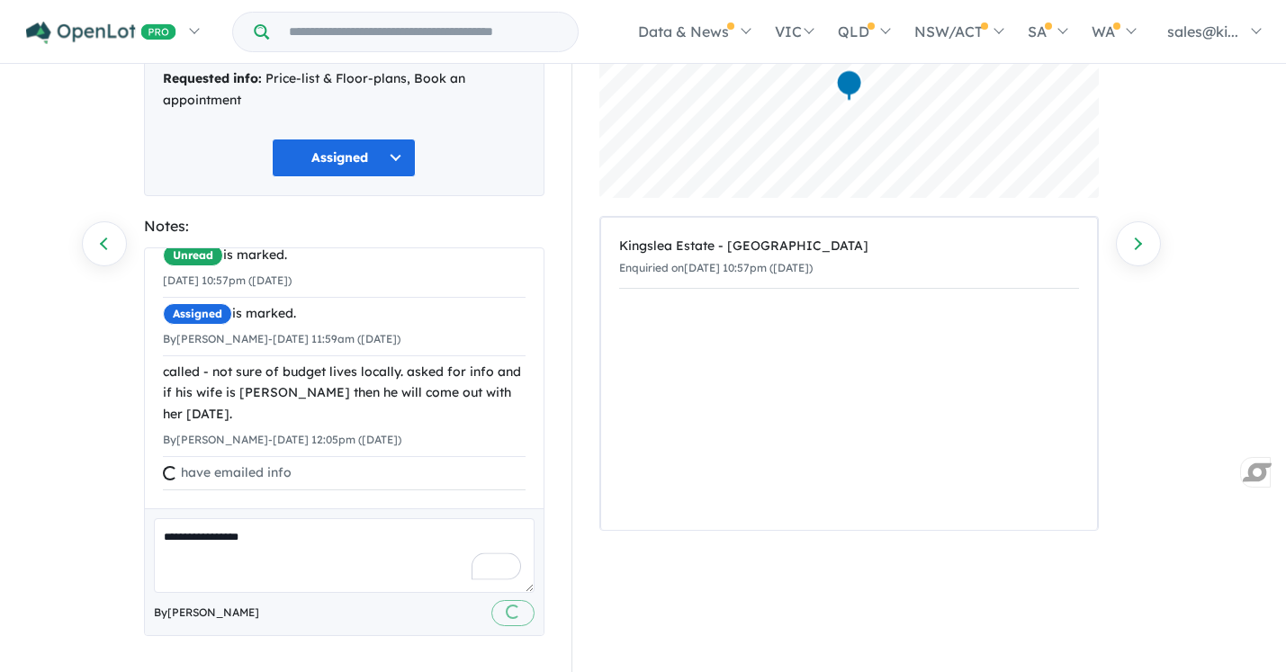
scroll to position [0, 0]
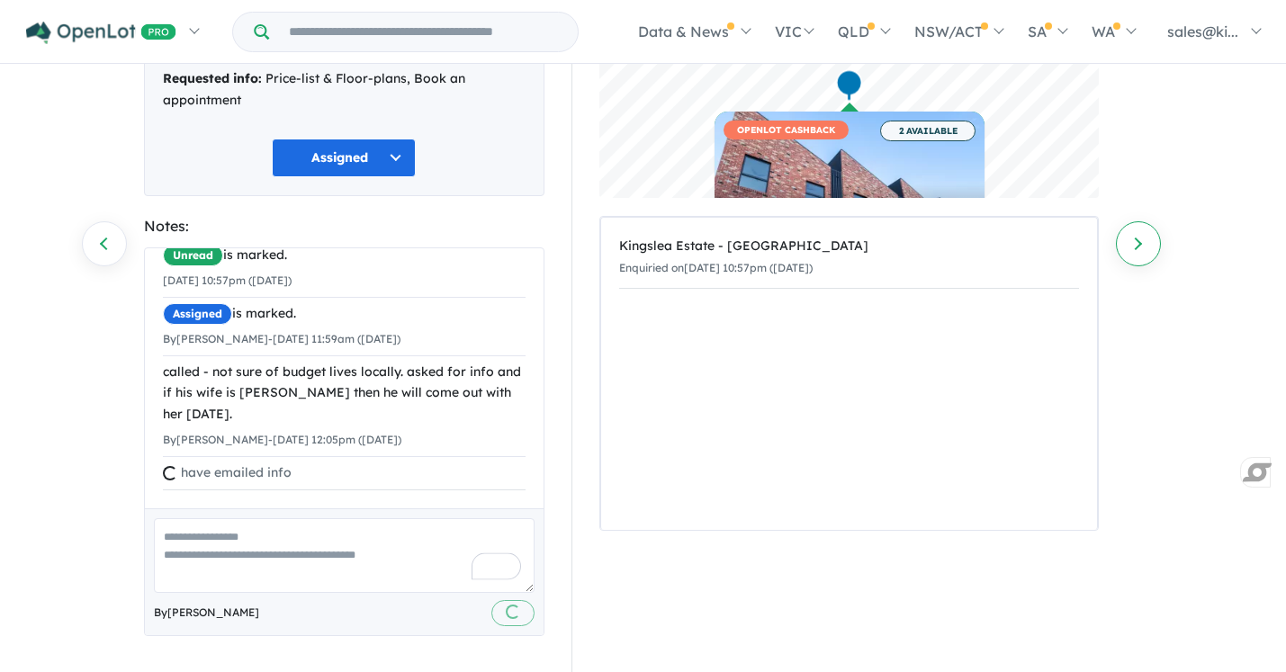
click at [1142, 242] on link "Next enquiry" at bounding box center [1138, 243] width 45 height 45
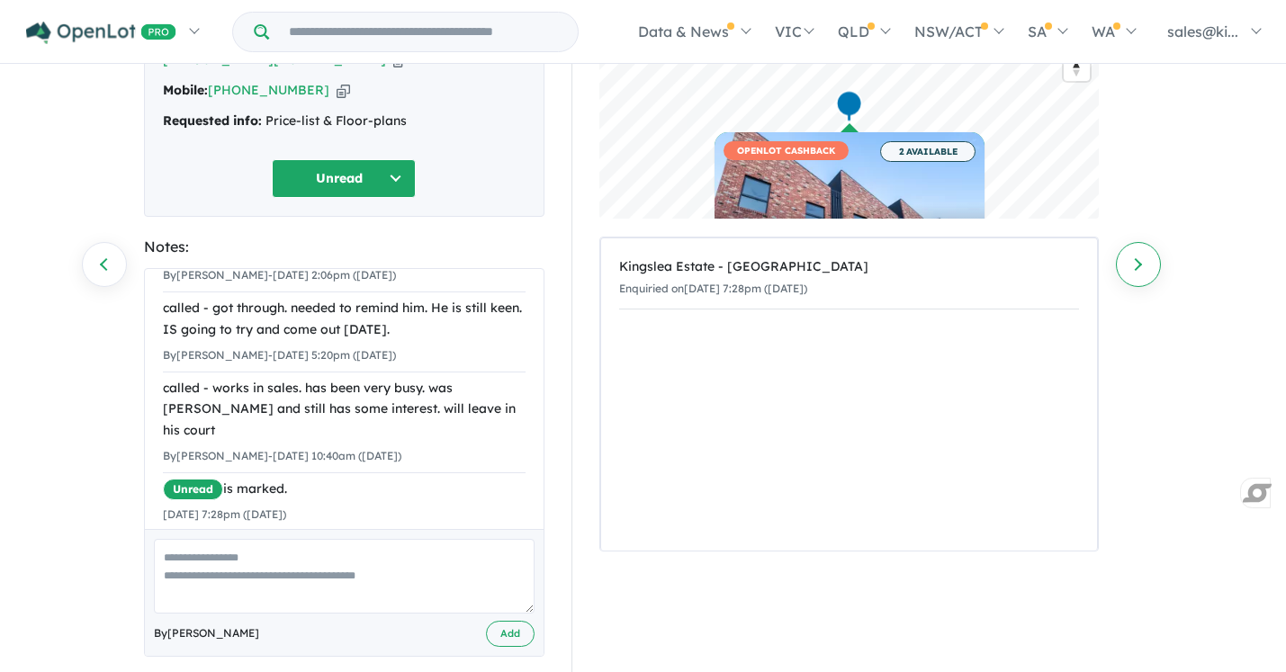
click at [1137, 258] on link "Next enquiry" at bounding box center [1138, 264] width 45 height 45
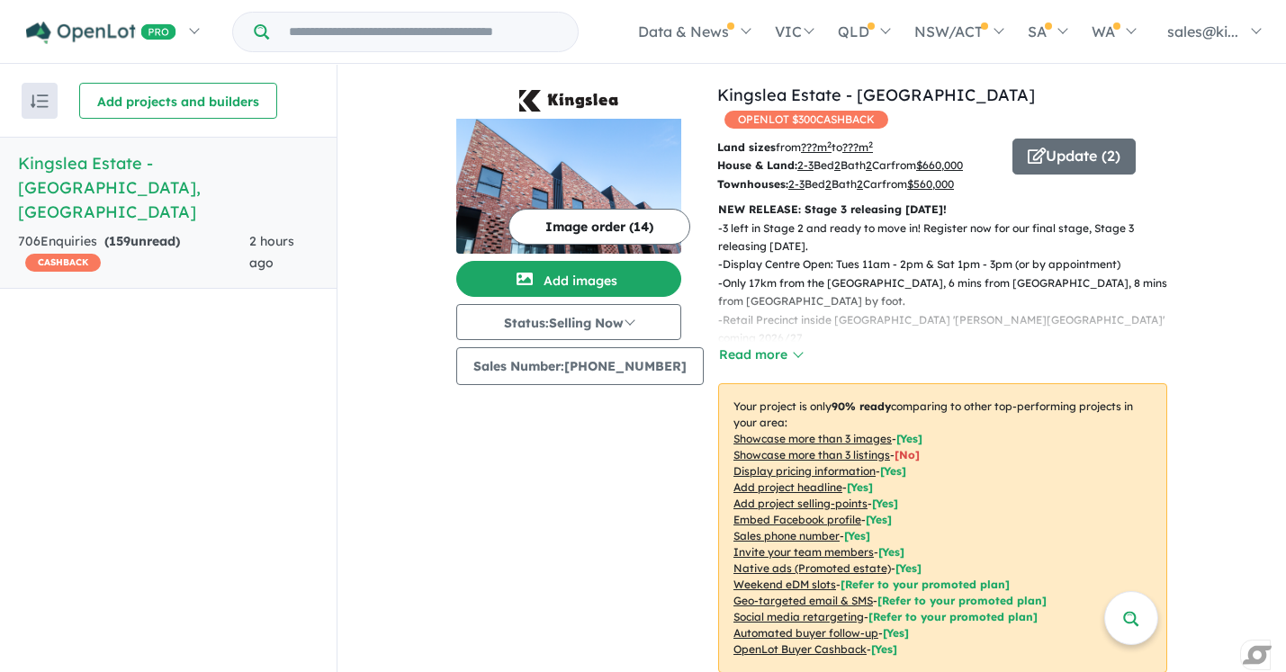
scroll to position [647, 0]
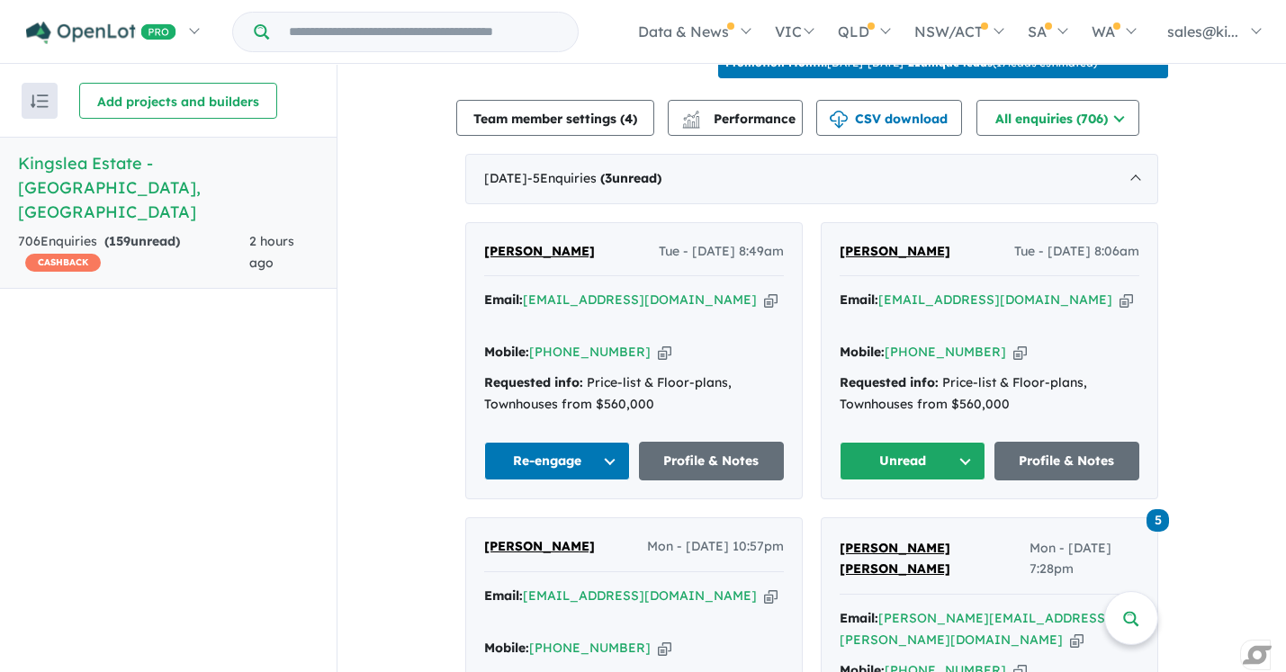
click at [963, 442] on button "Unread" at bounding box center [913, 461] width 146 height 39
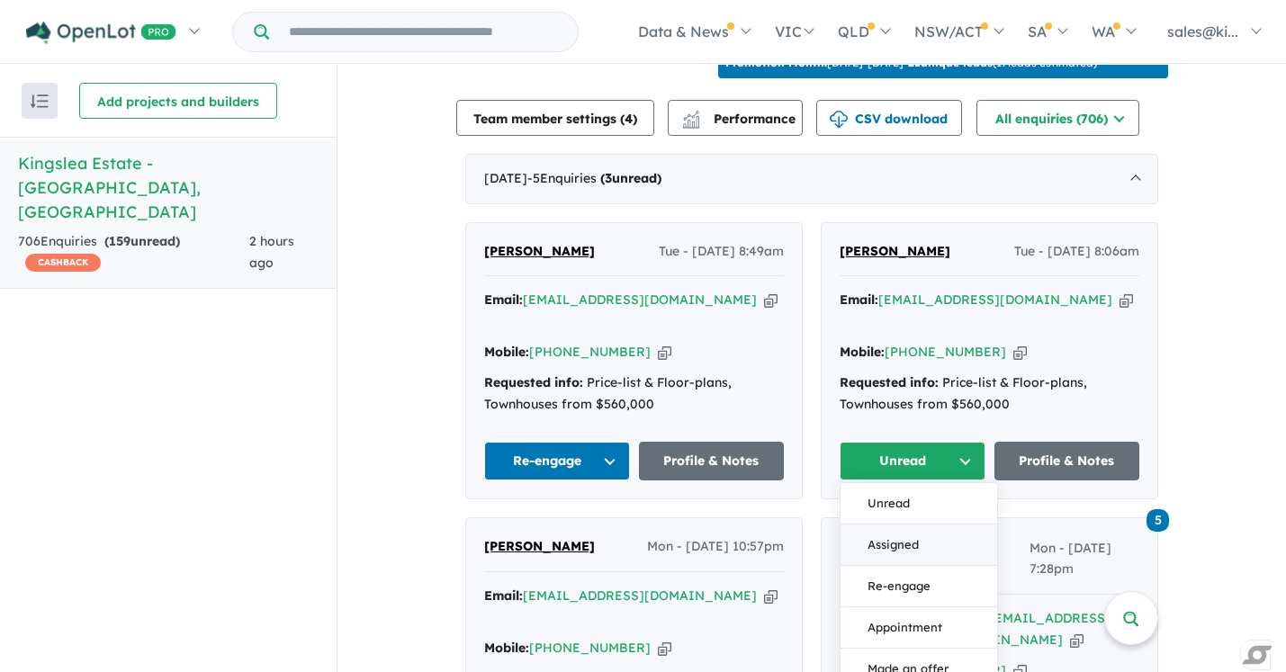
click at [914, 525] on button "Assigned" at bounding box center [919, 545] width 157 height 41
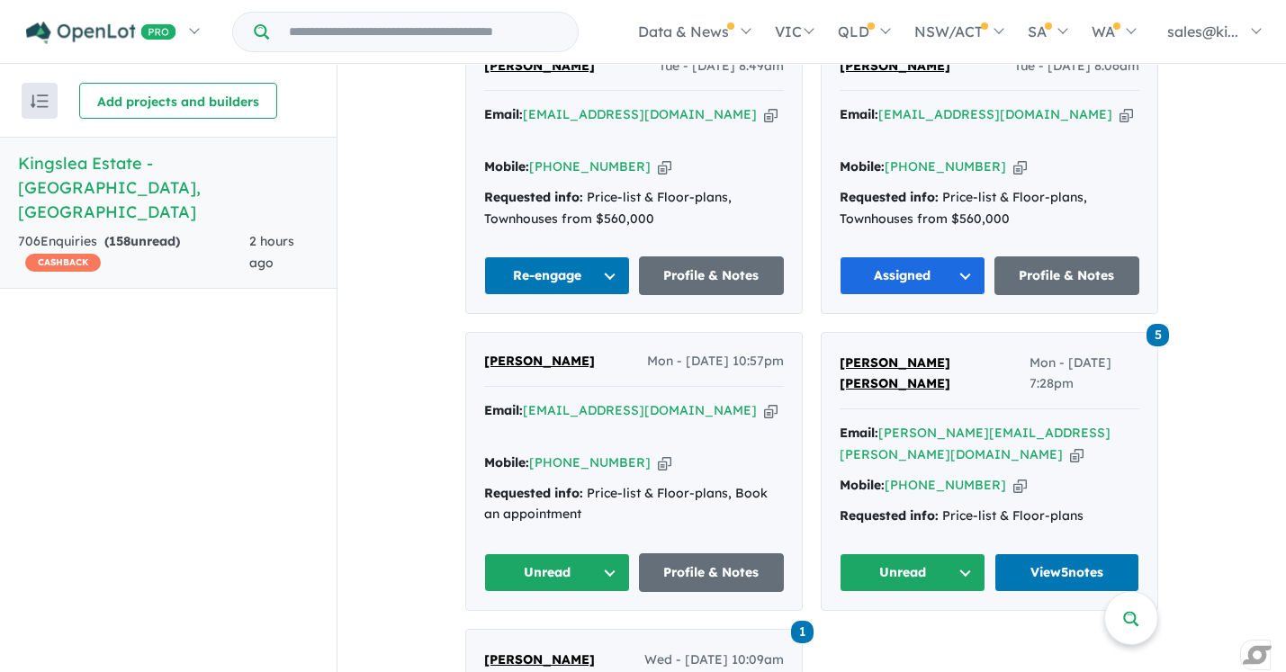
scroll to position [835, 0]
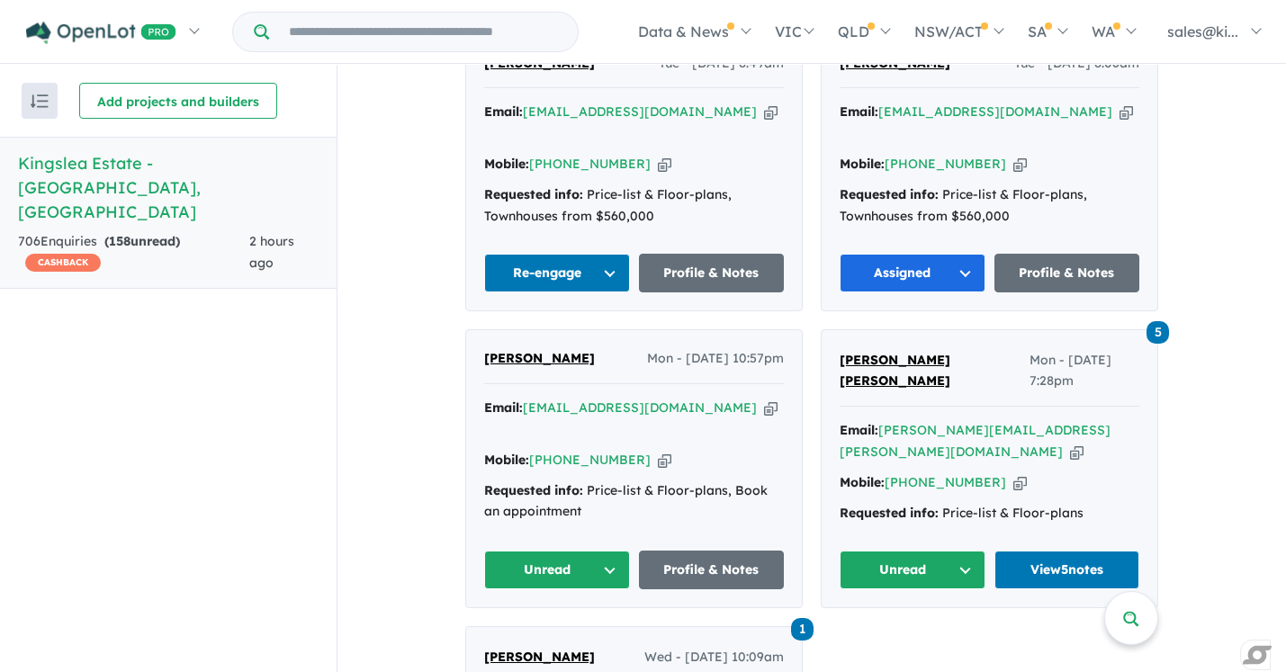
click at [962, 254] on button "Assigned" at bounding box center [913, 273] width 146 height 39
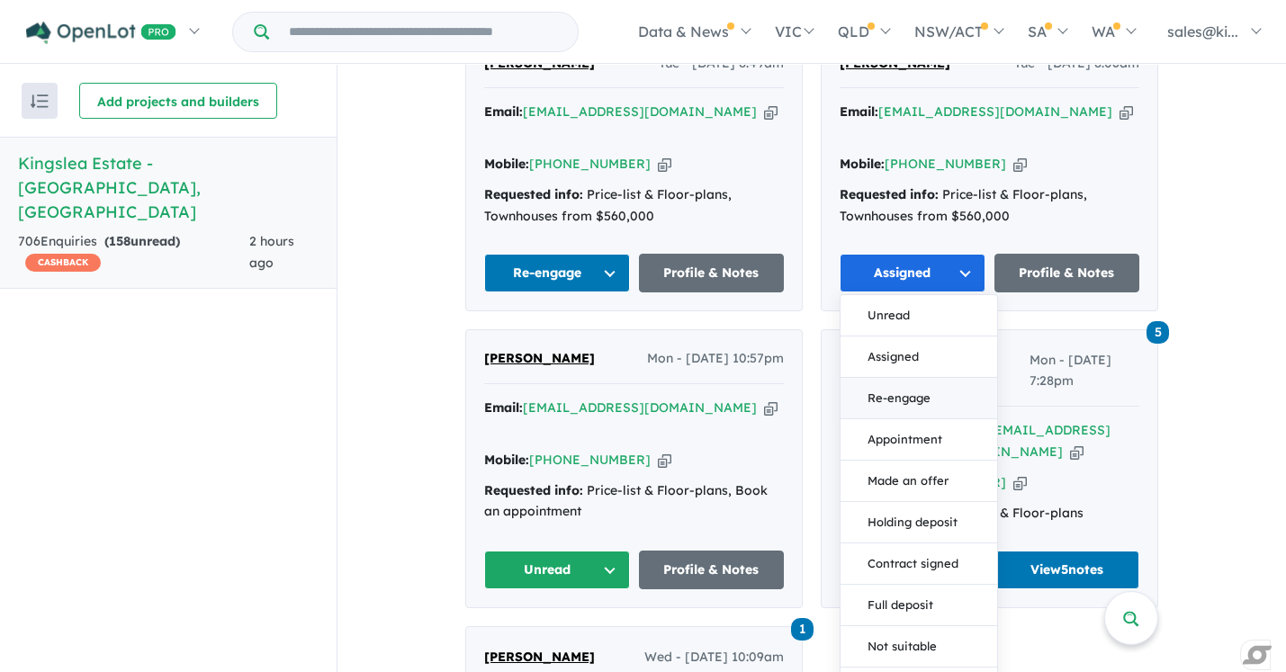
click at [910, 378] on button "Re-engage" at bounding box center [919, 398] width 157 height 41
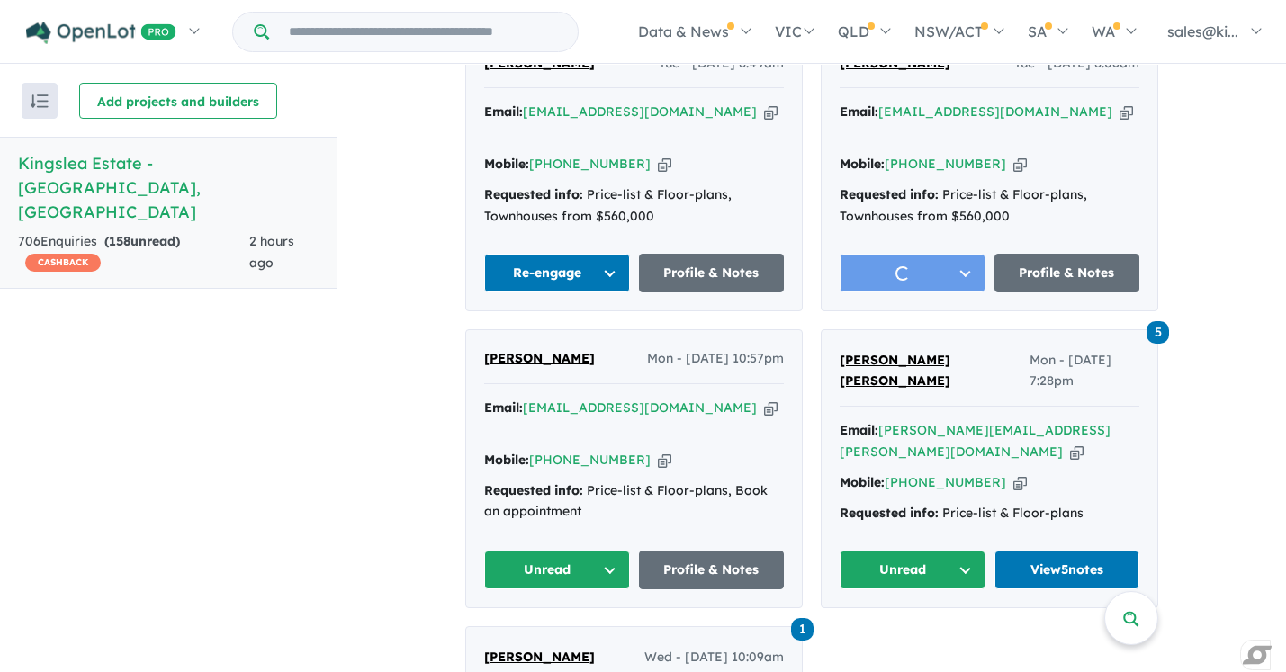
click at [602, 551] on button "Unread" at bounding box center [557, 570] width 146 height 39
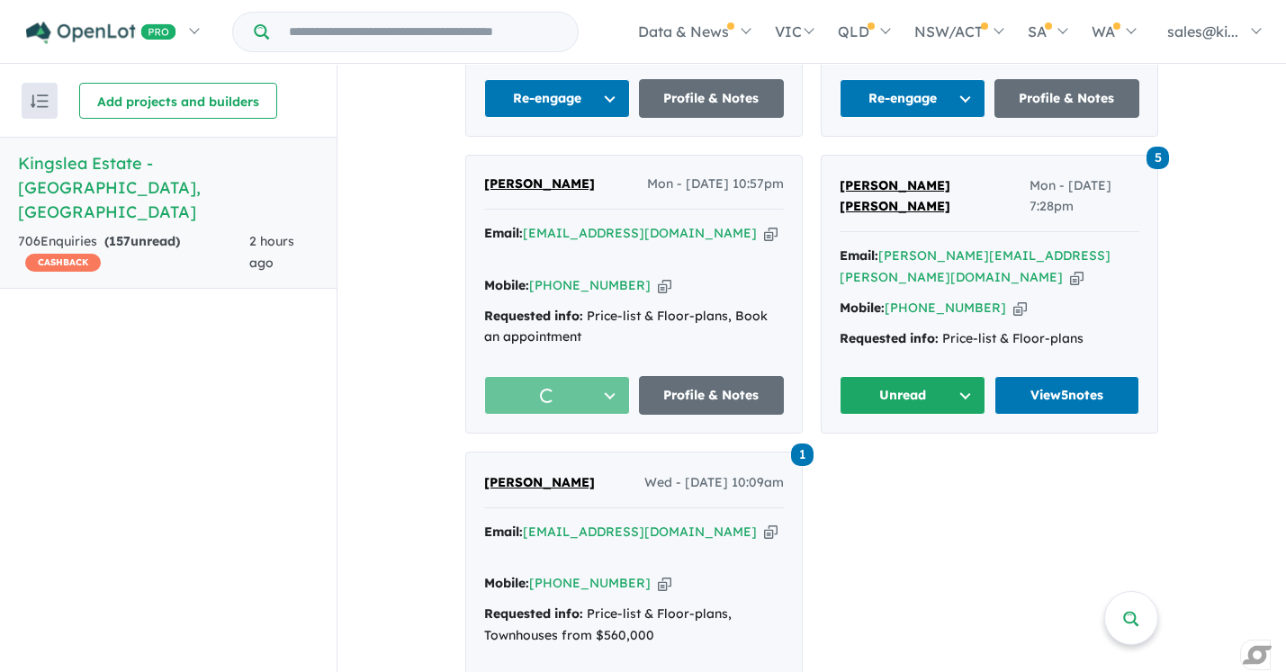
scroll to position [1032, 0]
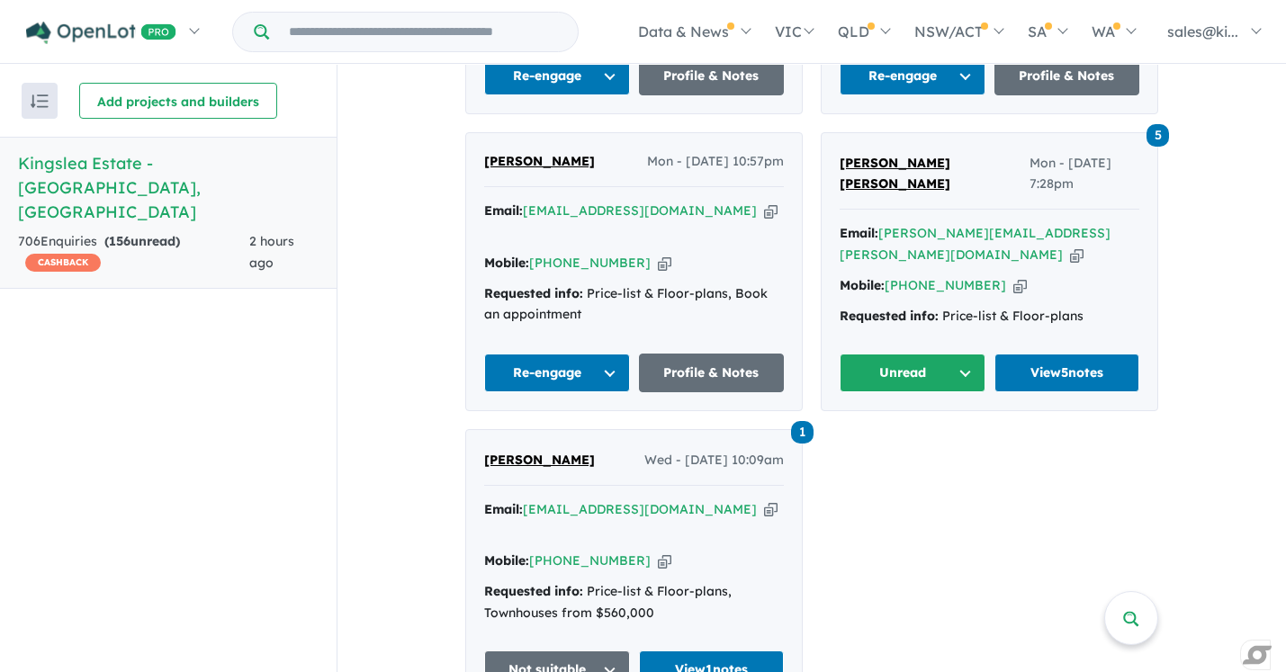
click at [616, 354] on button "Re-engage" at bounding box center [557, 373] width 146 height 39
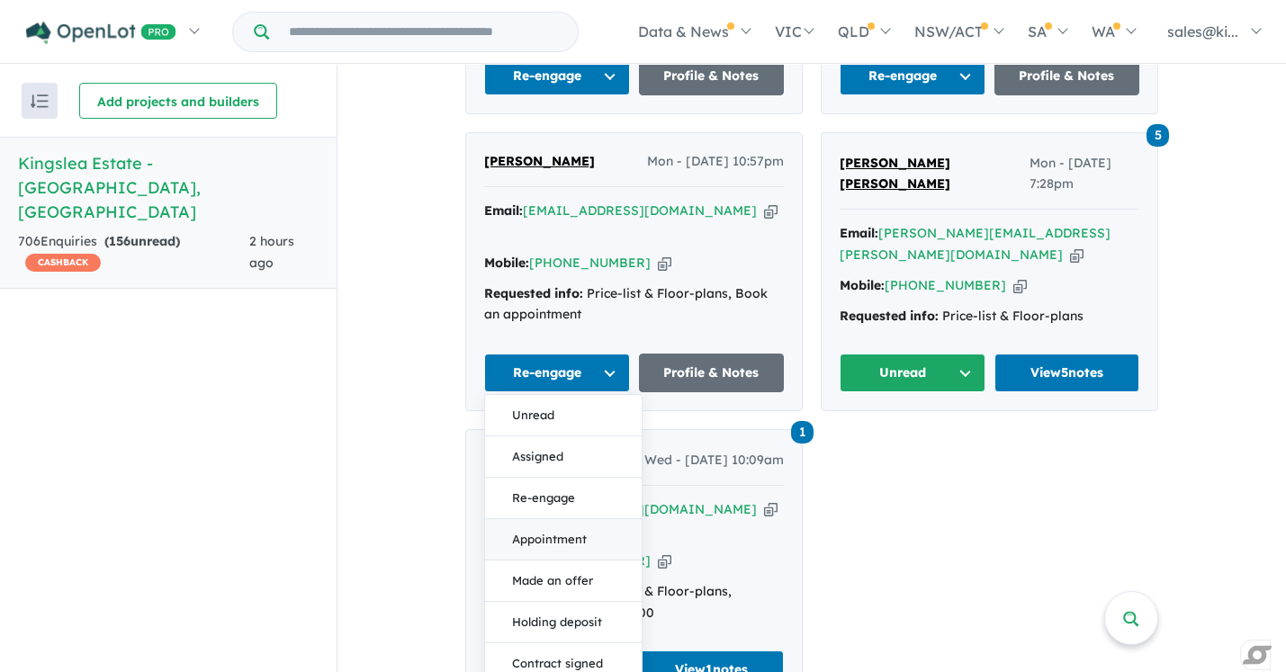
click at [556, 519] on button "Appointment" at bounding box center [563, 539] width 157 height 41
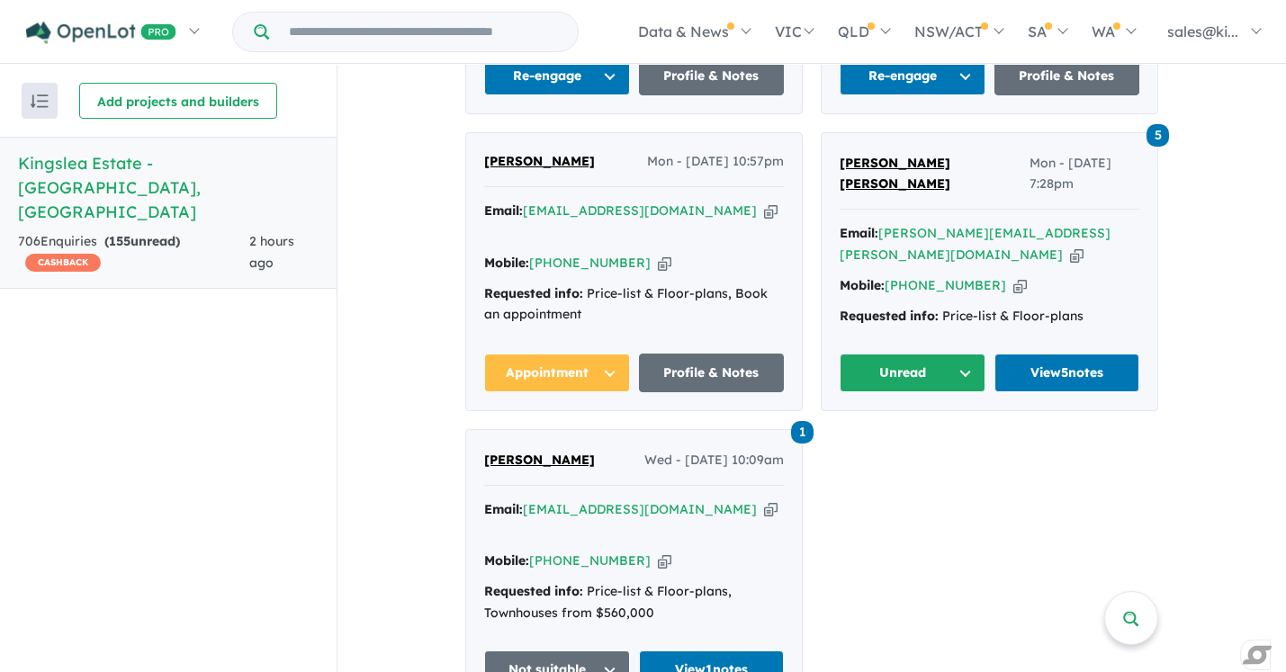
click at [963, 354] on button "Unread" at bounding box center [913, 373] width 146 height 39
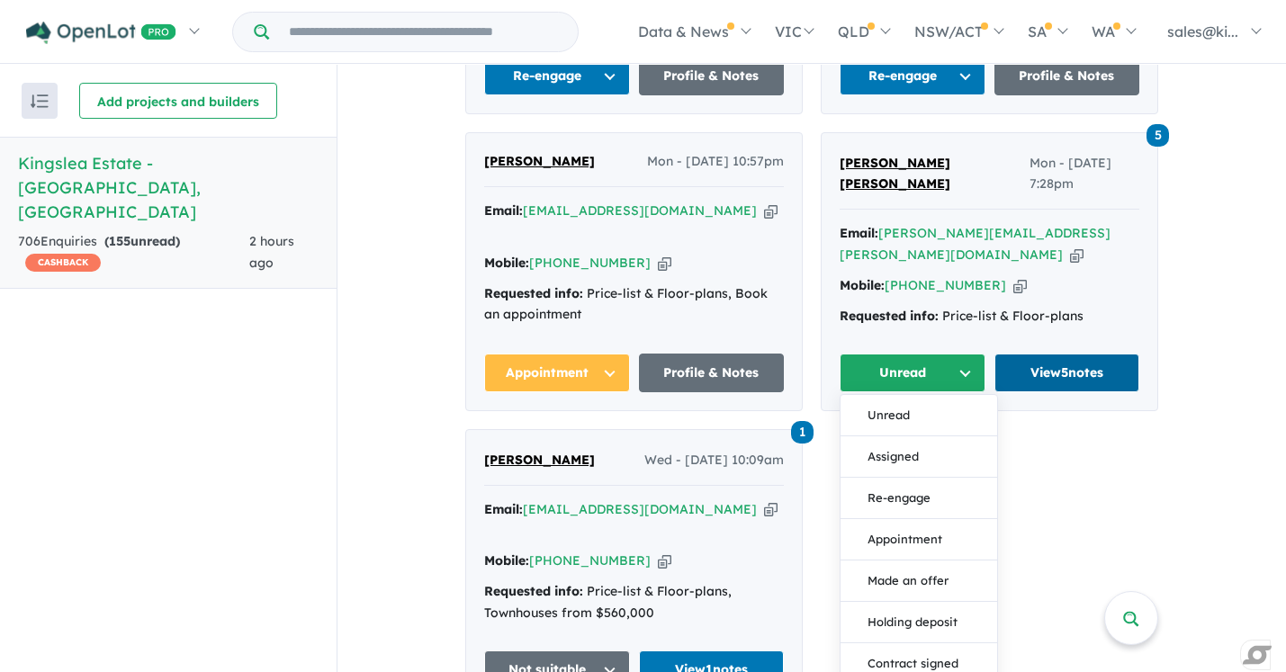
click at [1062, 354] on link "View 5 notes" at bounding box center [1067, 373] width 146 height 39
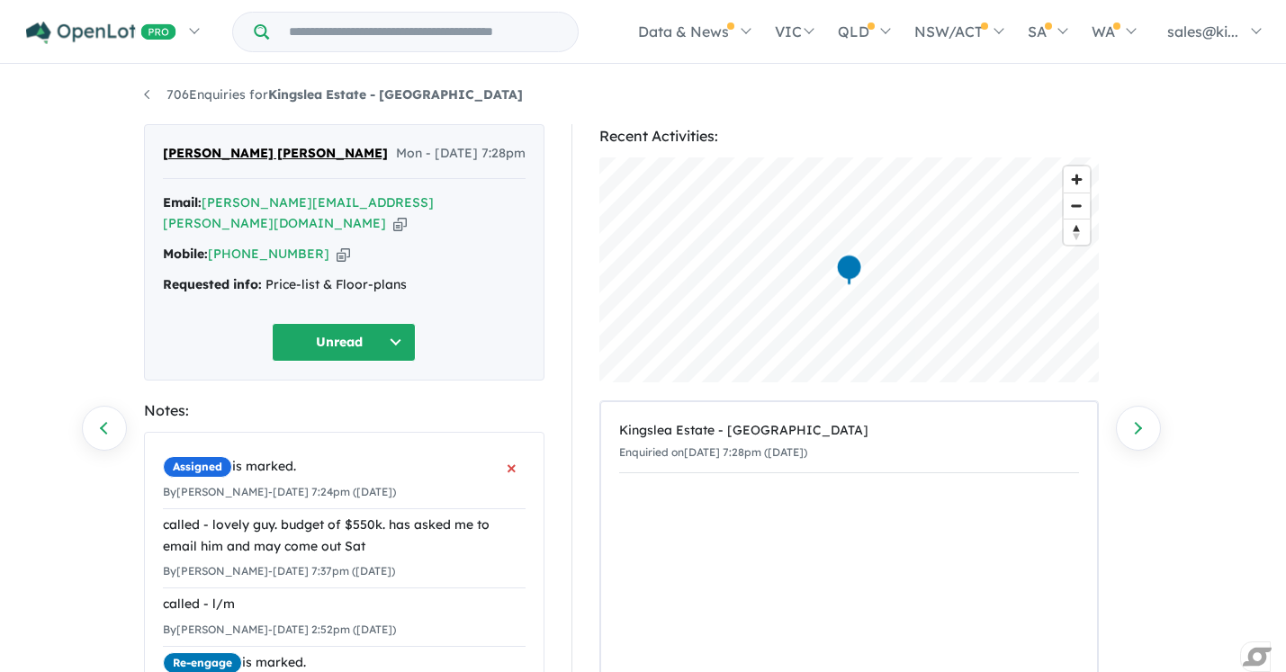
scroll to position [307, 0]
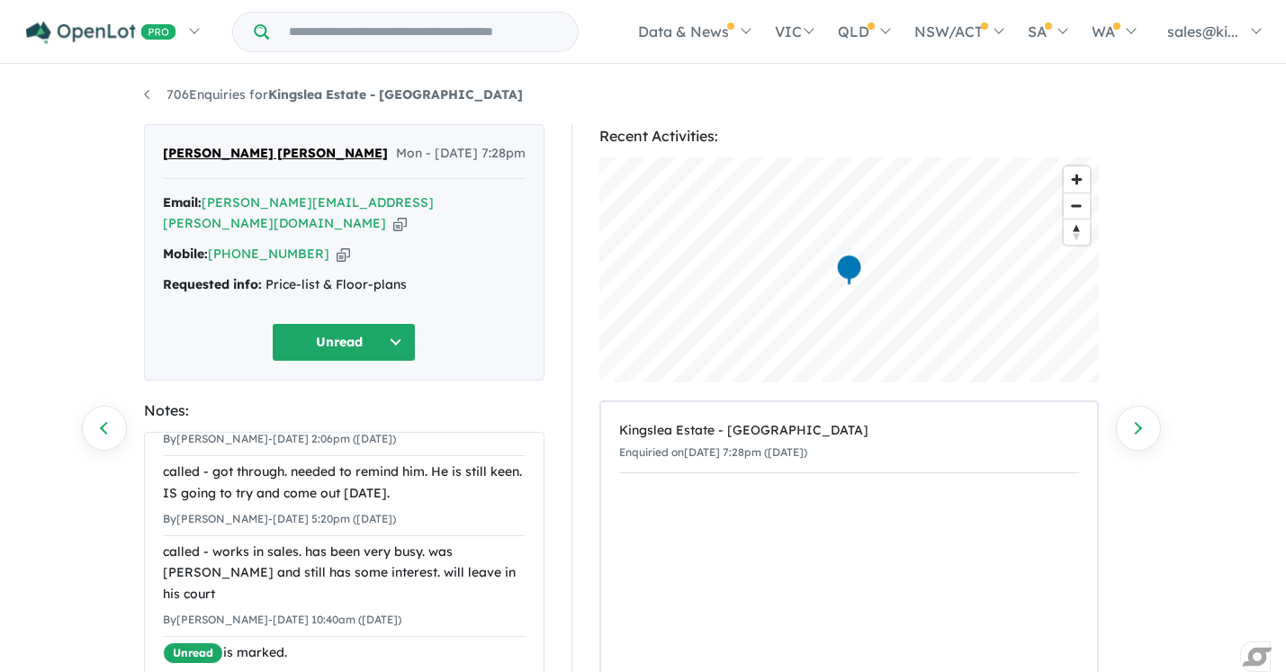
click at [394, 323] on button "Unread" at bounding box center [344, 342] width 144 height 39
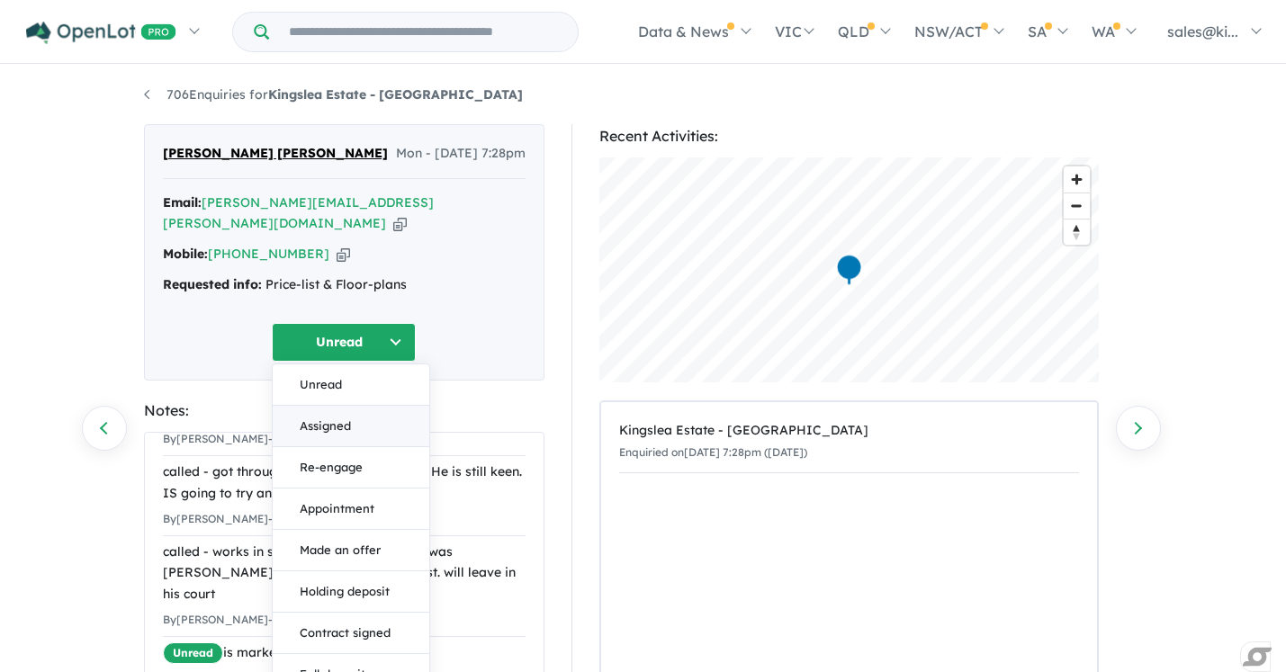
click at [354, 406] on button "Assigned" at bounding box center [351, 426] width 157 height 41
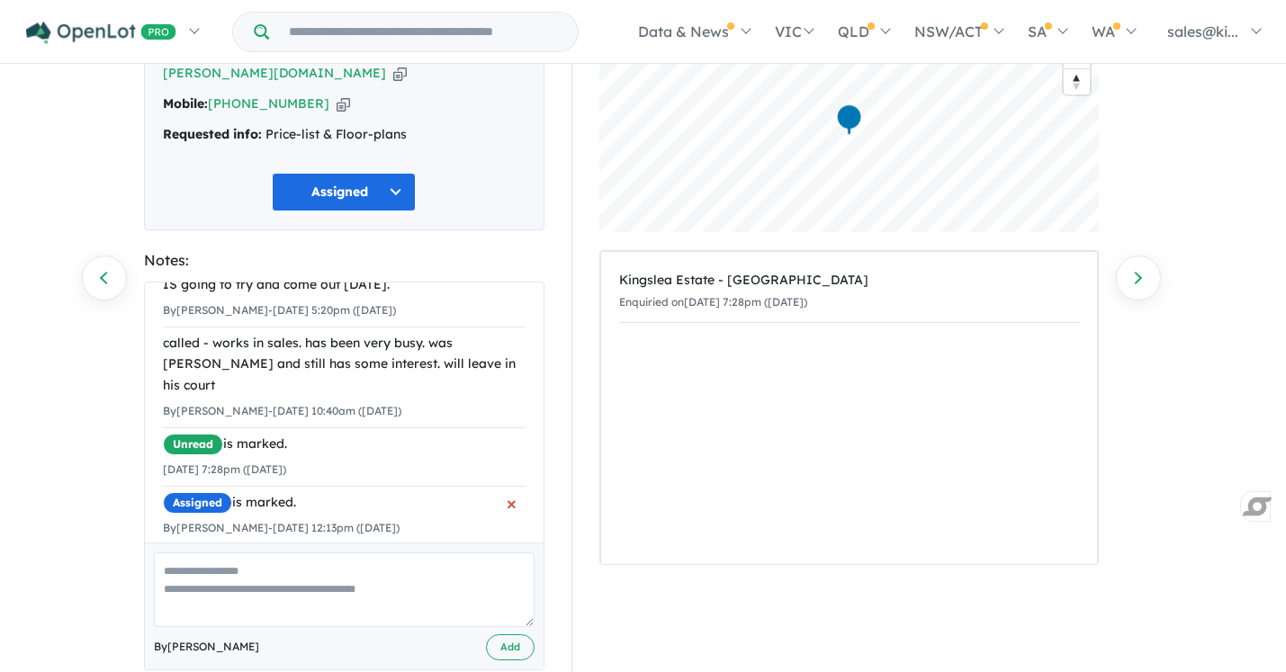
scroll to position [164, 0]
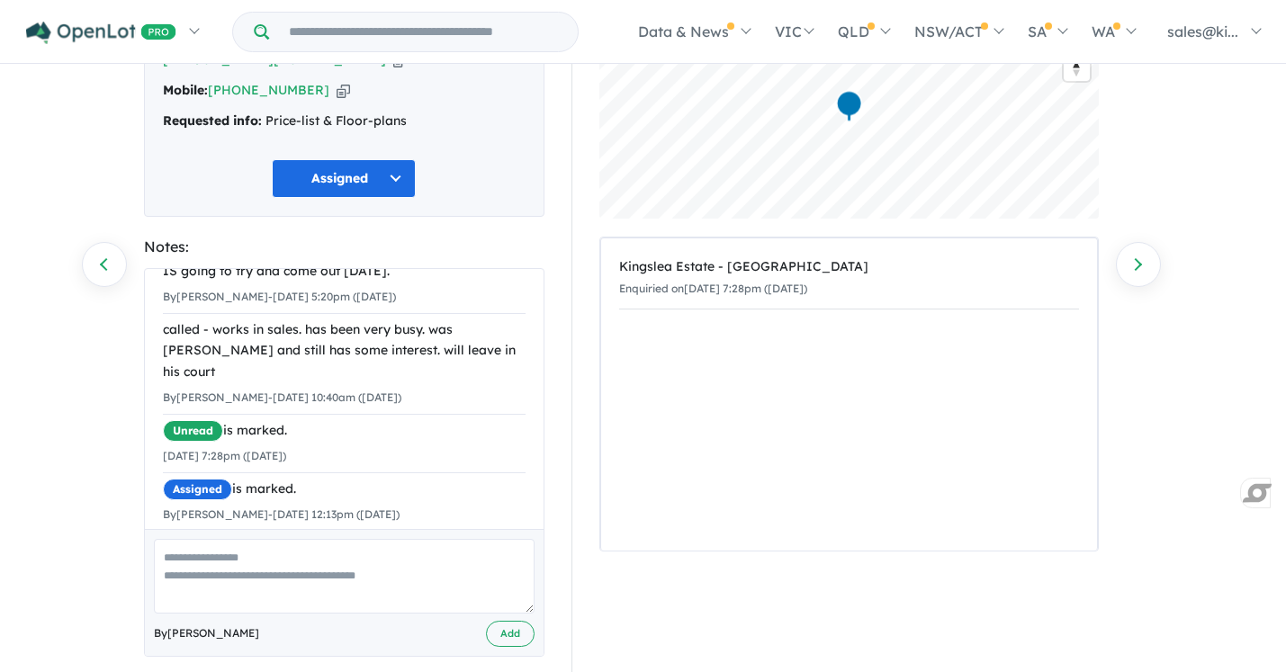
click at [261, 541] on textarea at bounding box center [344, 576] width 381 height 75
type textarea "*"
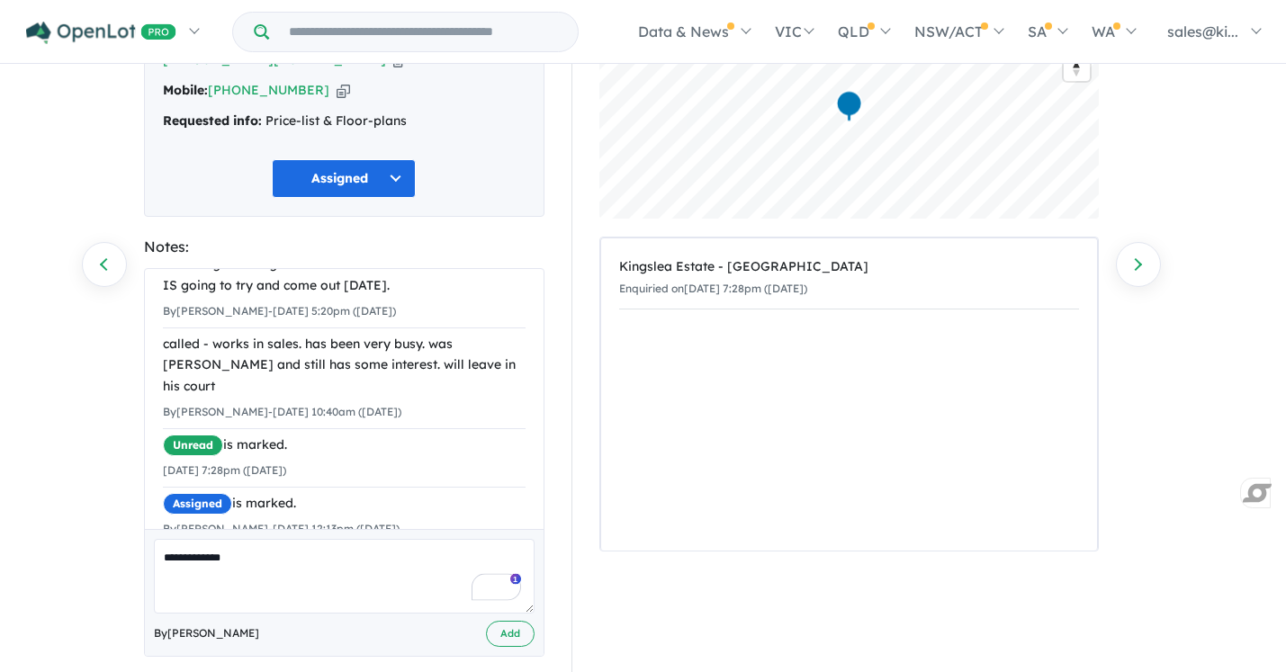
scroll to position [365, 0]
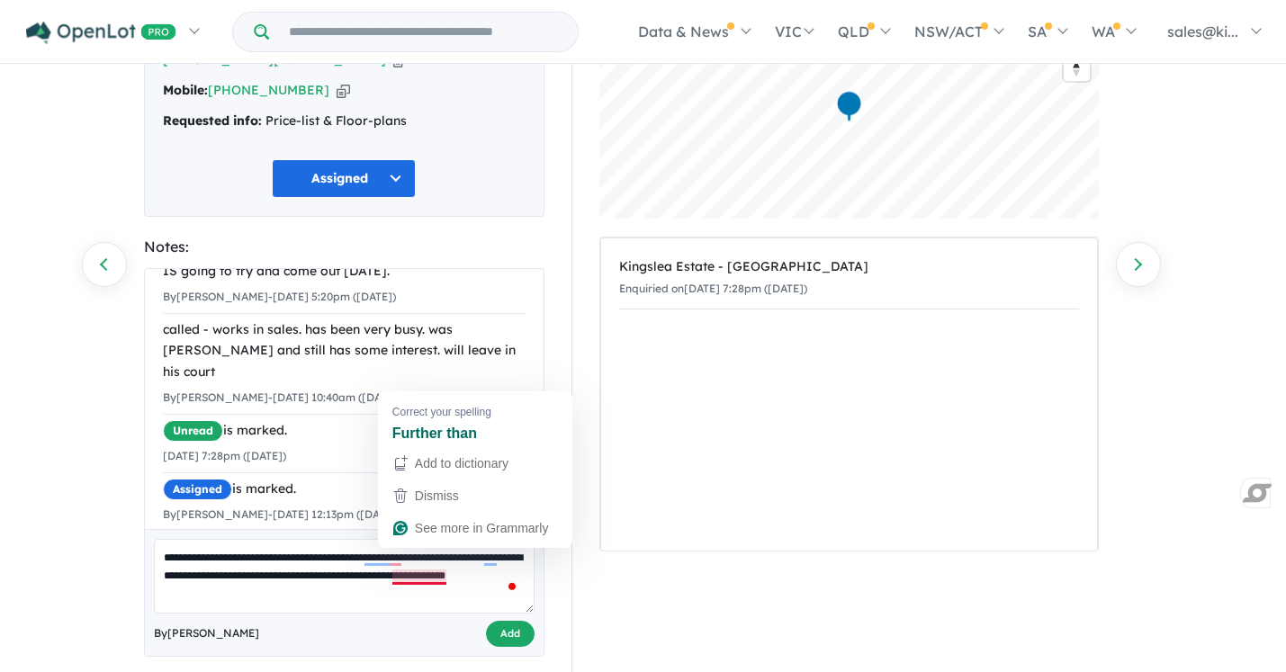
type textarea "**********"
click at [501, 621] on button "Add" at bounding box center [510, 634] width 49 height 26
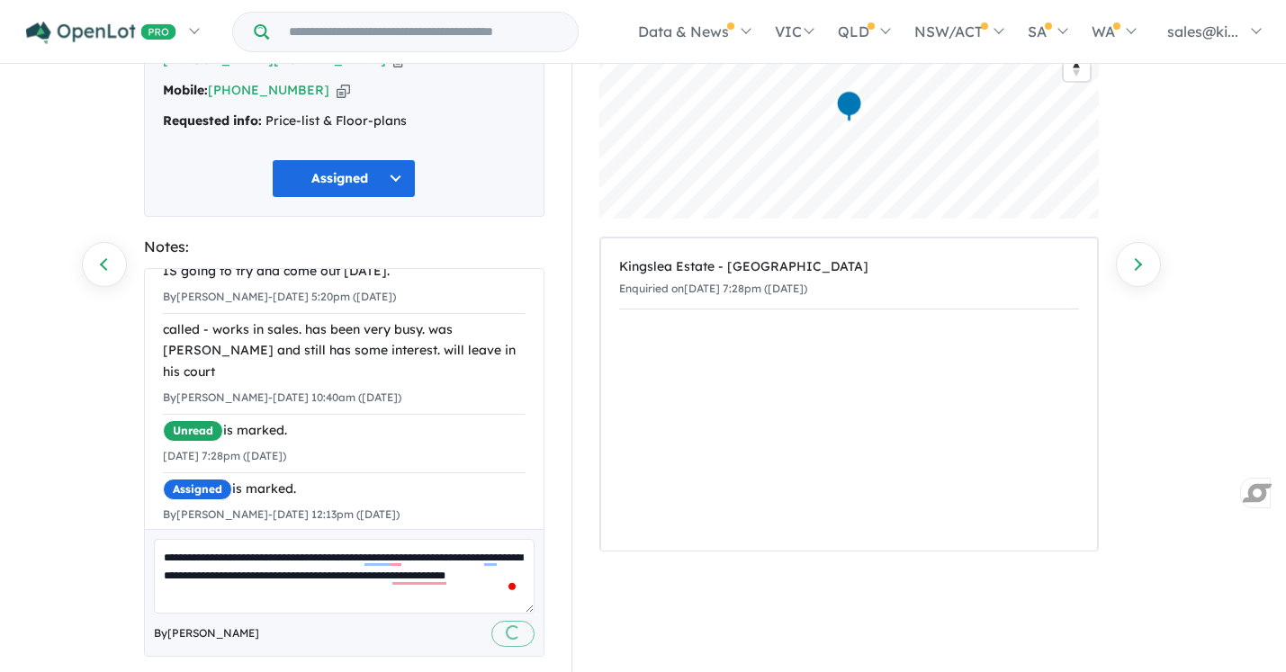
scroll to position [442, 0]
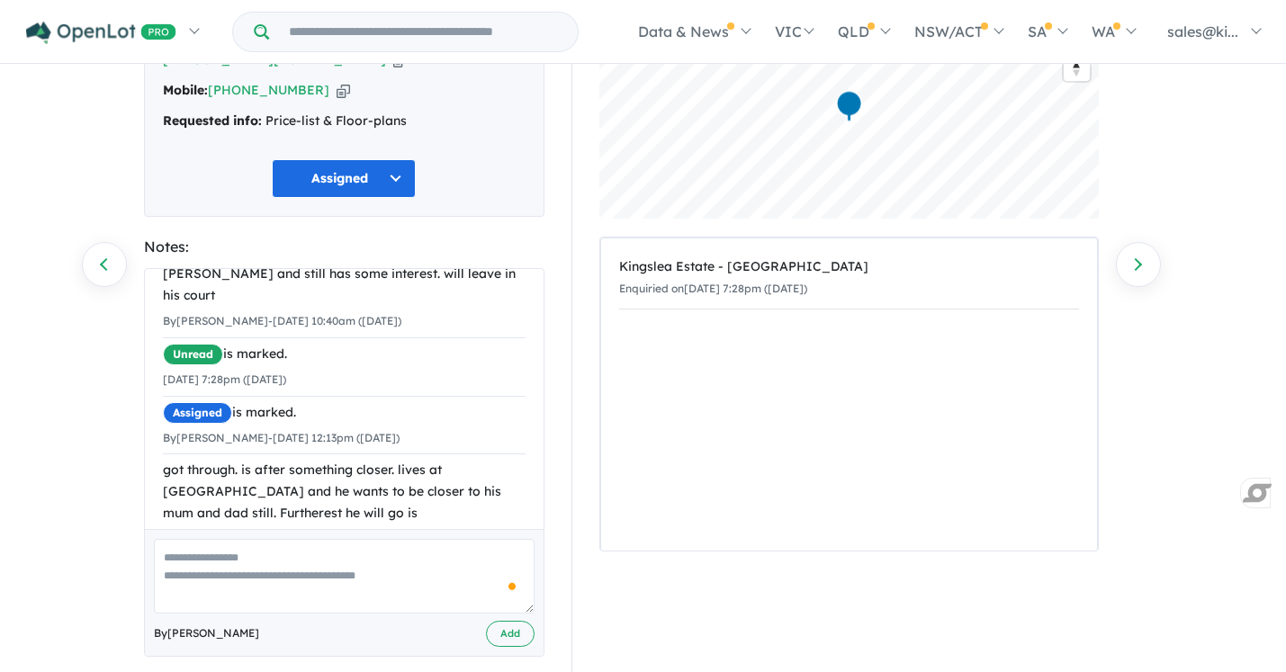
click at [395, 160] on button "Assigned" at bounding box center [344, 178] width 144 height 39
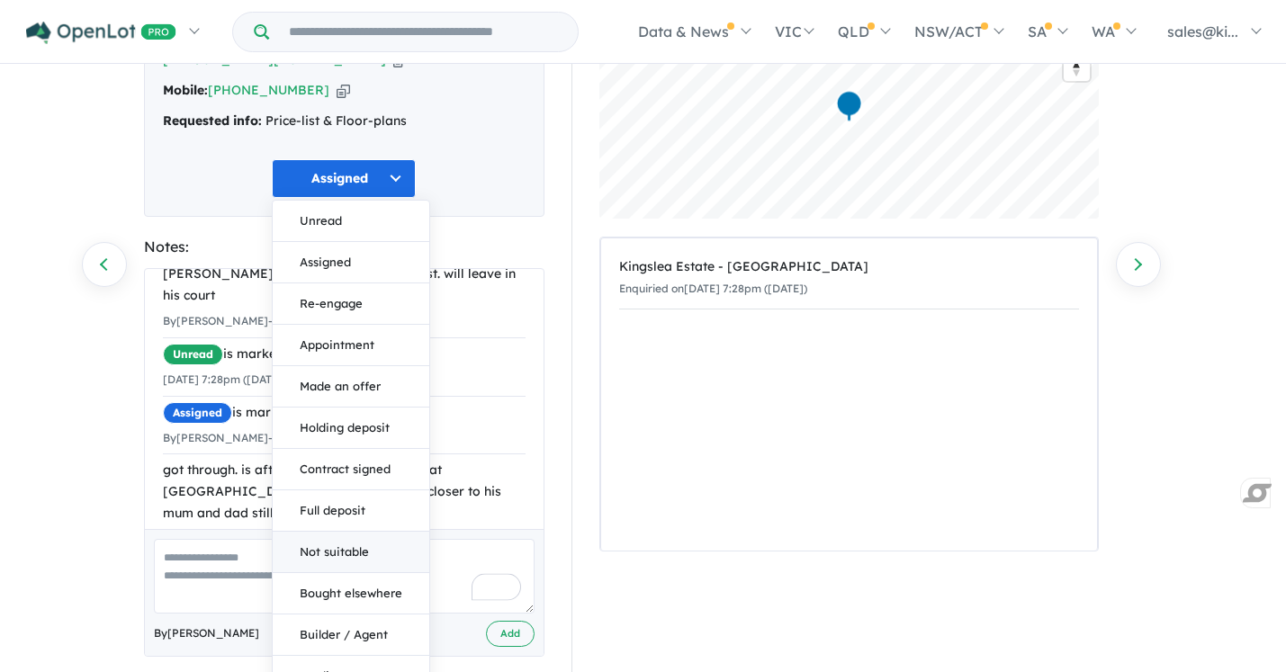
click at [319, 532] on button "Not suitable" at bounding box center [351, 552] width 157 height 41
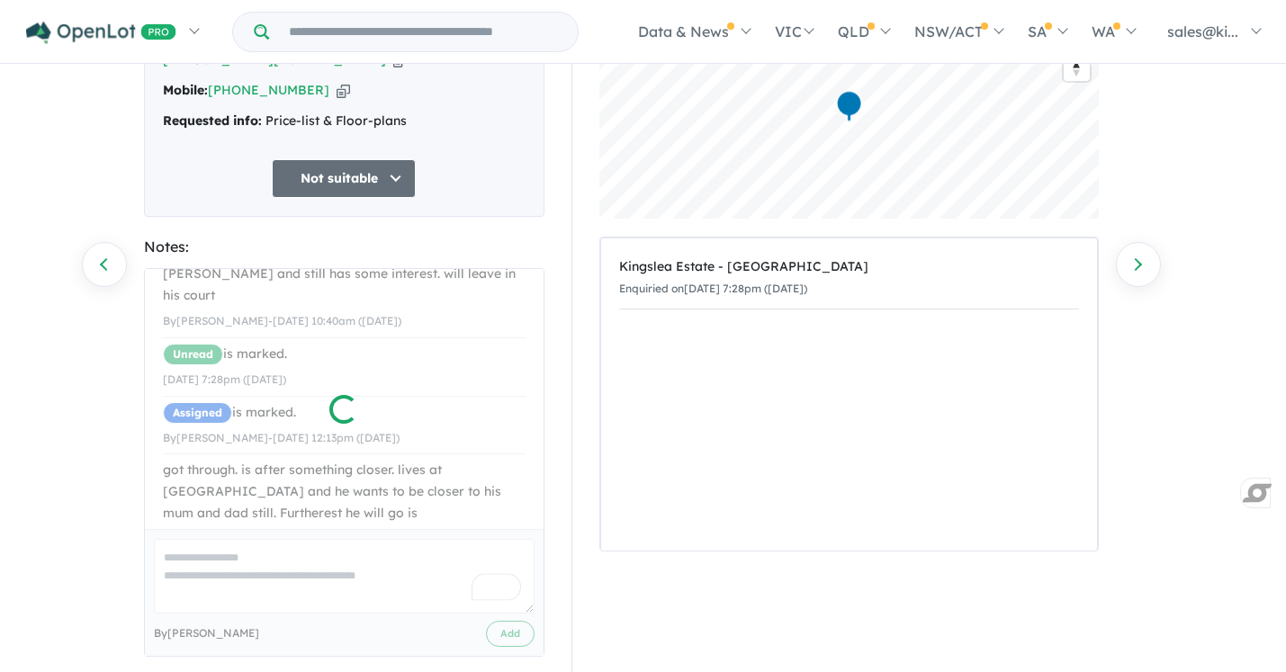
scroll to position [466, 0]
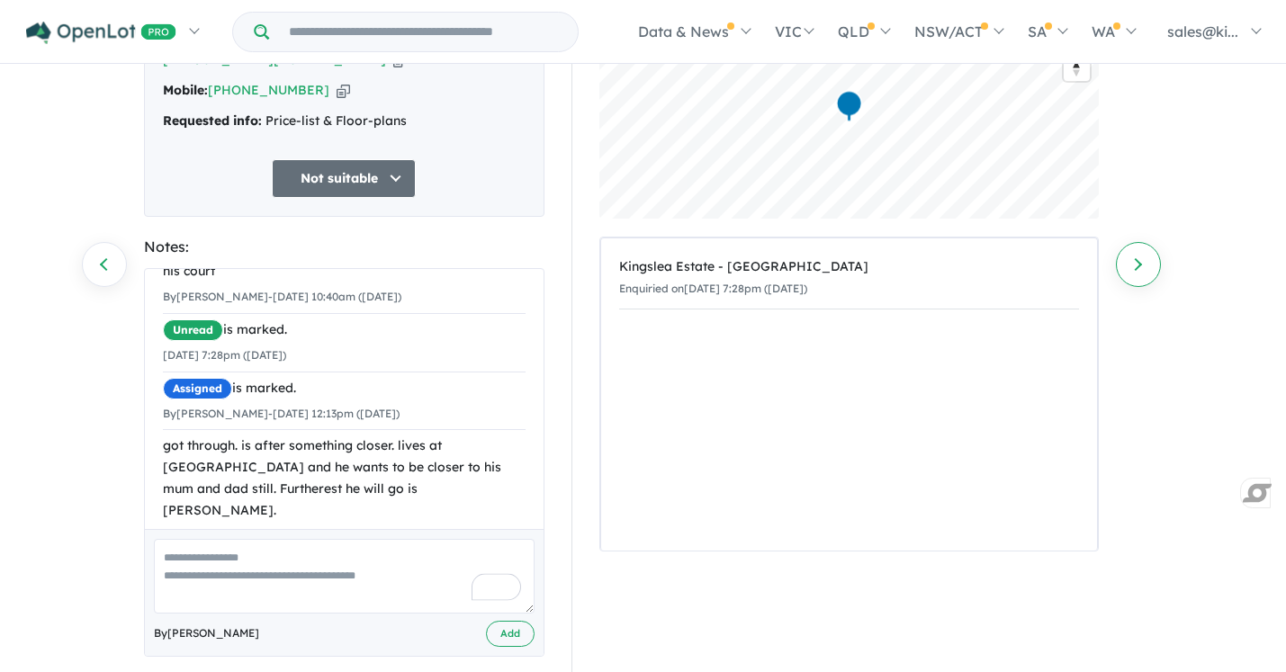
click at [1139, 263] on link "Next enquiry" at bounding box center [1138, 264] width 45 height 45
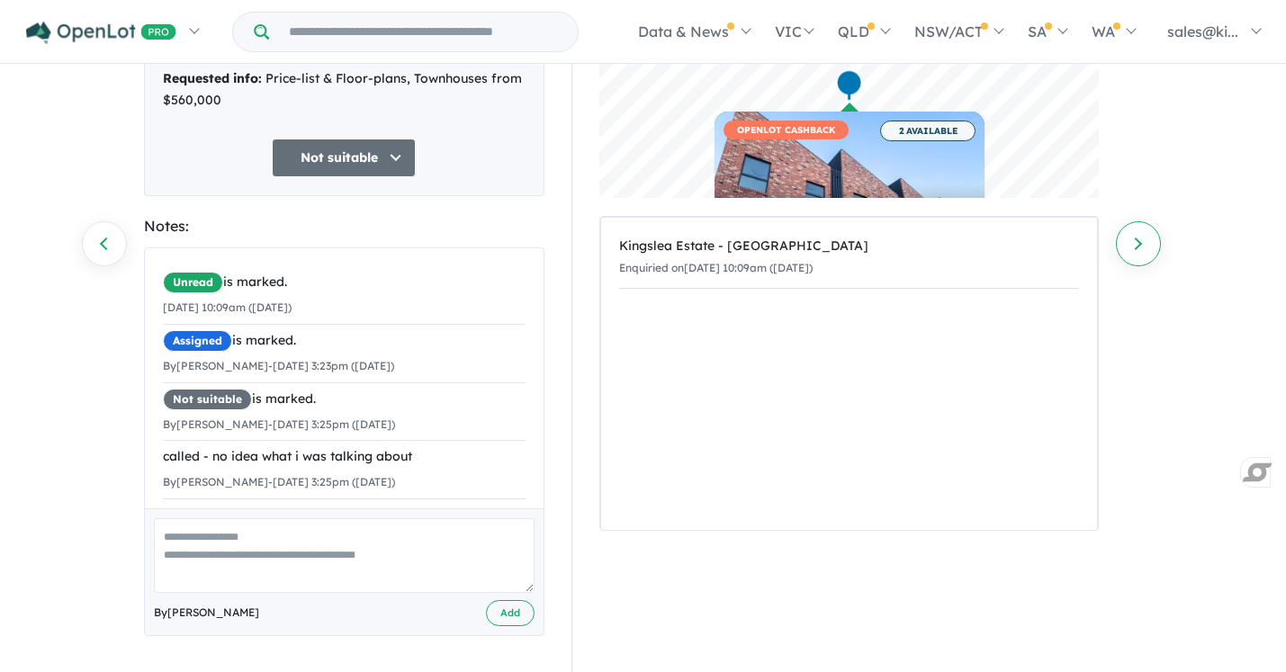
click at [1144, 244] on link "Next enquiry" at bounding box center [1138, 243] width 45 height 45
